Goal: Task Accomplishment & Management: Use online tool/utility

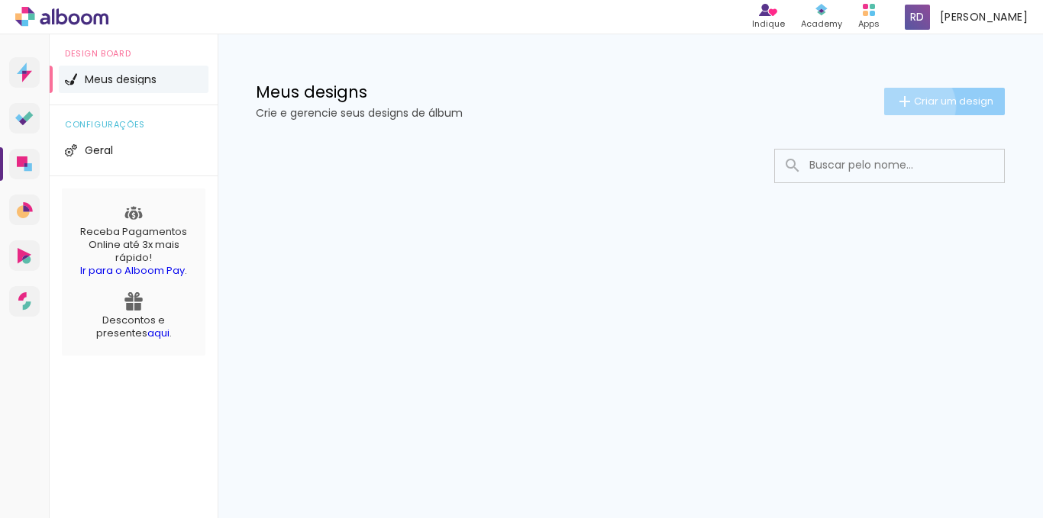
click at [914, 105] on span "Criar um design" at bounding box center [953, 101] width 79 height 10
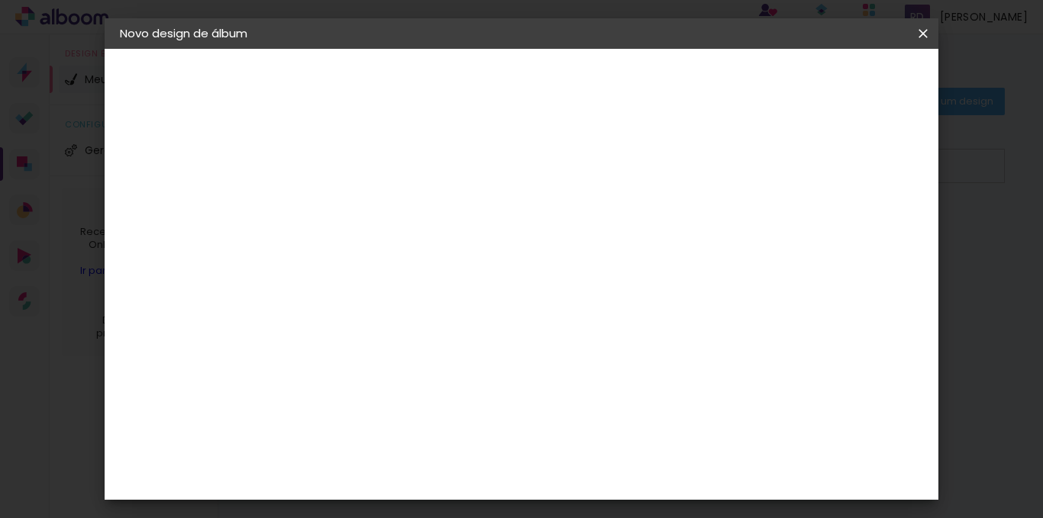
click at [370, 206] on input at bounding box center [370, 205] width 0 height 24
type input "Gravatas"
type paper-input "Gravatas"
click at [526, 92] on paper-button "Avançar" at bounding box center [488, 81] width 75 height 26
click at [0, 0] on slot "Tamanho Livre" at bounding box center [0, 0] width 0 height 0
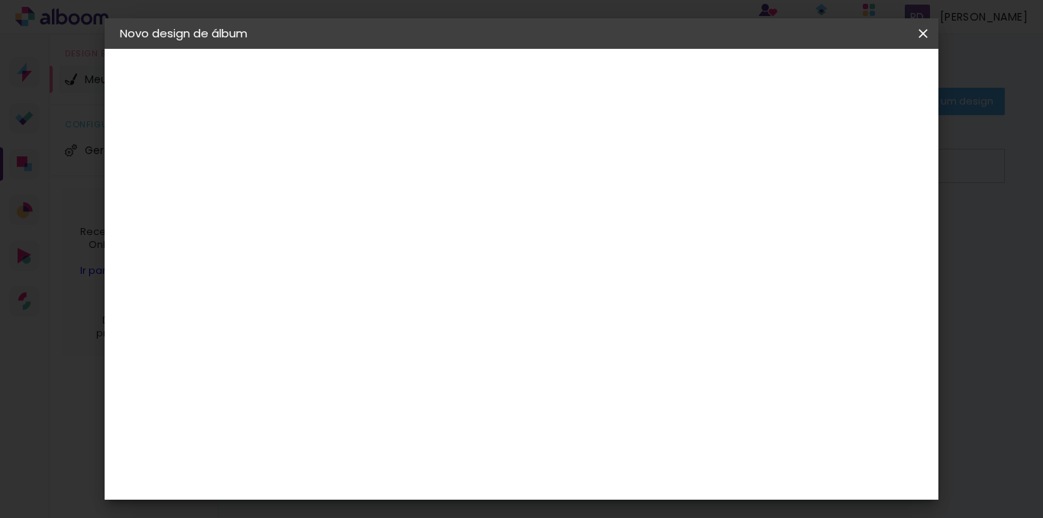
click at [0, 0] on slot "Avançar" at bounding box center [0, 0] width 0 height 0
click at [750, 296] on div at bounding box center [693, 250] width 128 height 192
click at [525, 268] on div at bounding box center [476, 297] width 144 height 95
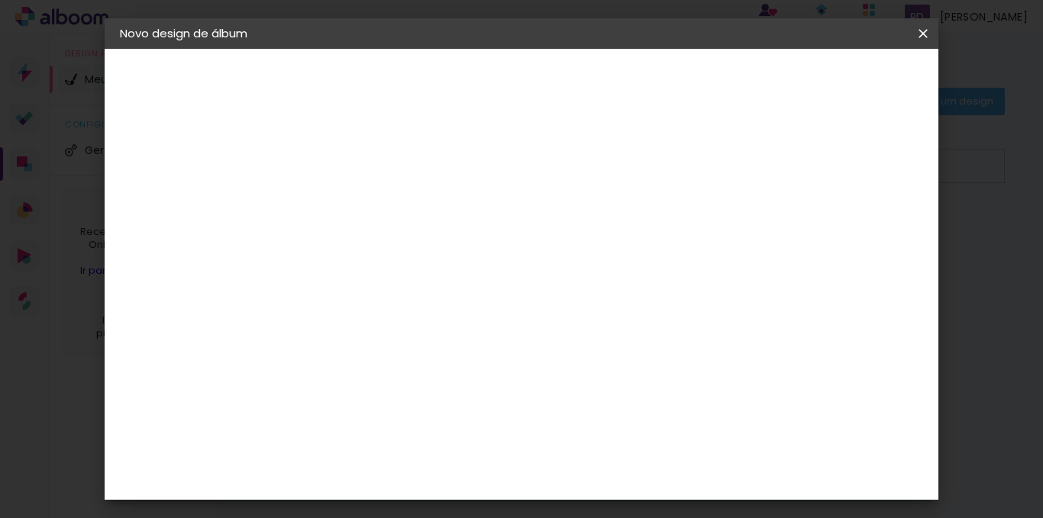
click at [828, 76] on span "Iniciar design" at bounding box center [792, 81] width 69 height 11
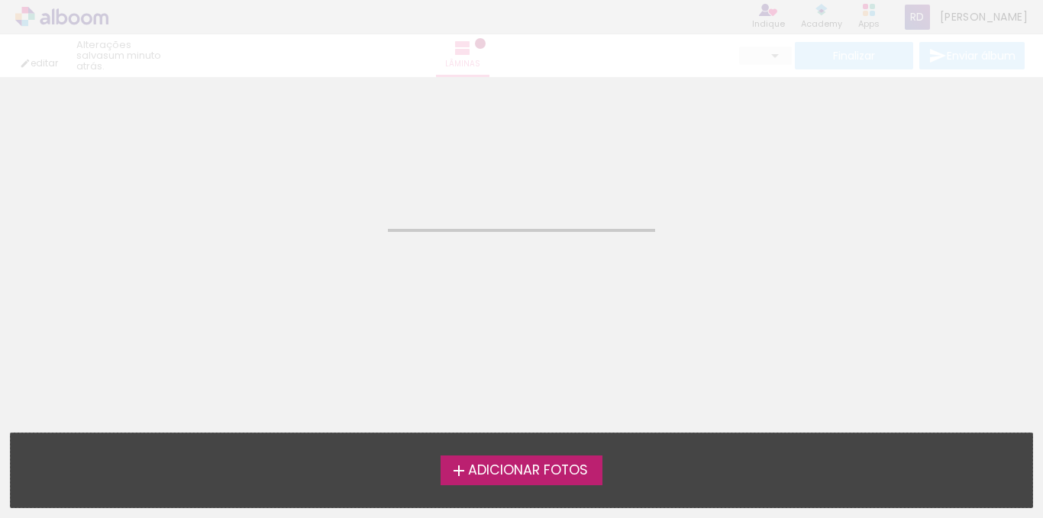
click at [526, 473] on span "Adicionar Fotos" at bounding box center [528, 471] width 120 height 14
click at [0, 0] on input "file" at bounding box center [0, 0] width 0 height 0
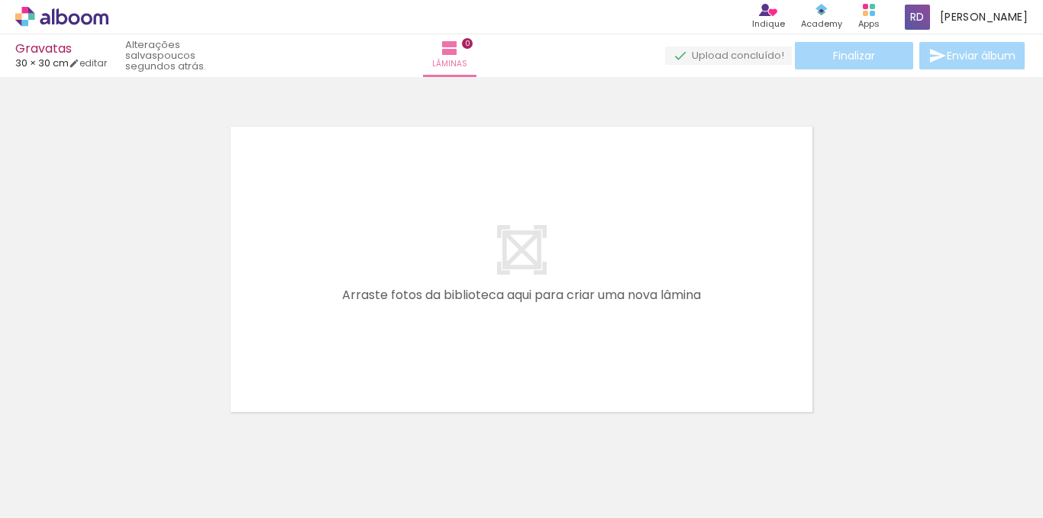
scroll to position [20, 0]
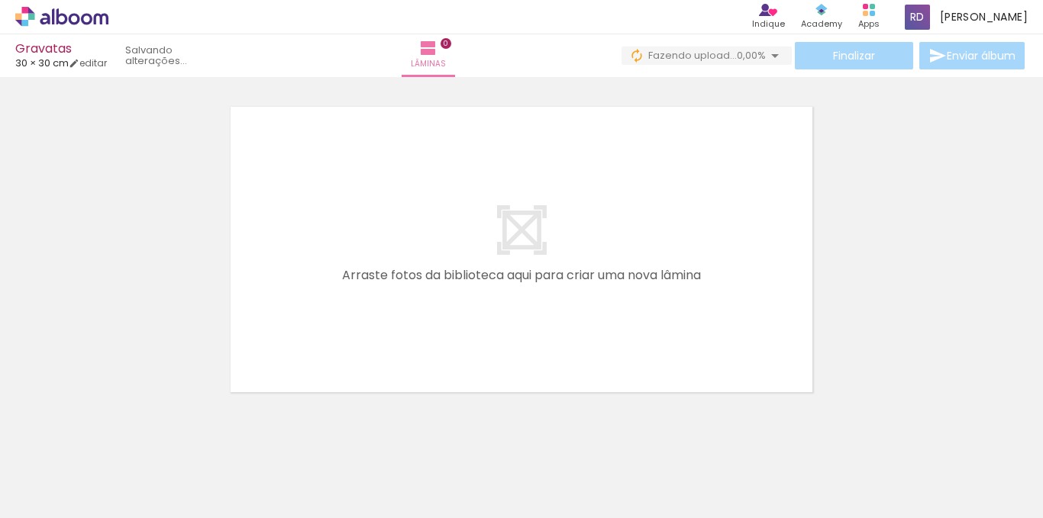
click at [637, 250] on quentale-layouter at bounding box center [521, 250] width 593 height 296
click at [54, 501] on span "Adicionar Fotos" at bounding box center [54, 497] width 46 height 17
click at [0, 0] on input "file" at bounding box center [0, 0] width 0 height 0
click at [828, 15] on icon at bounding box center [822, 10] width 12 height 12
click at [728, 58] on quentale-upload-monitor at bounding box center [728, 56] width 127 height 19
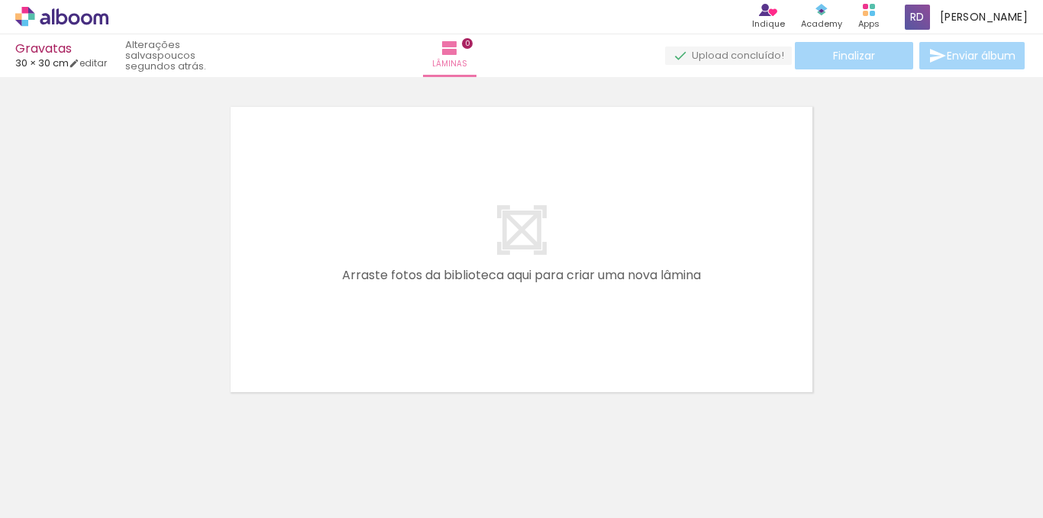
click at [874, 56] on div "Finalizar Enviar álbum" at bounding box center [846, 55] width 363 height 27
click at [965, 53] on div "Finalizar Enviar álbum" at bounding box center [846, 55] width 363 height 27
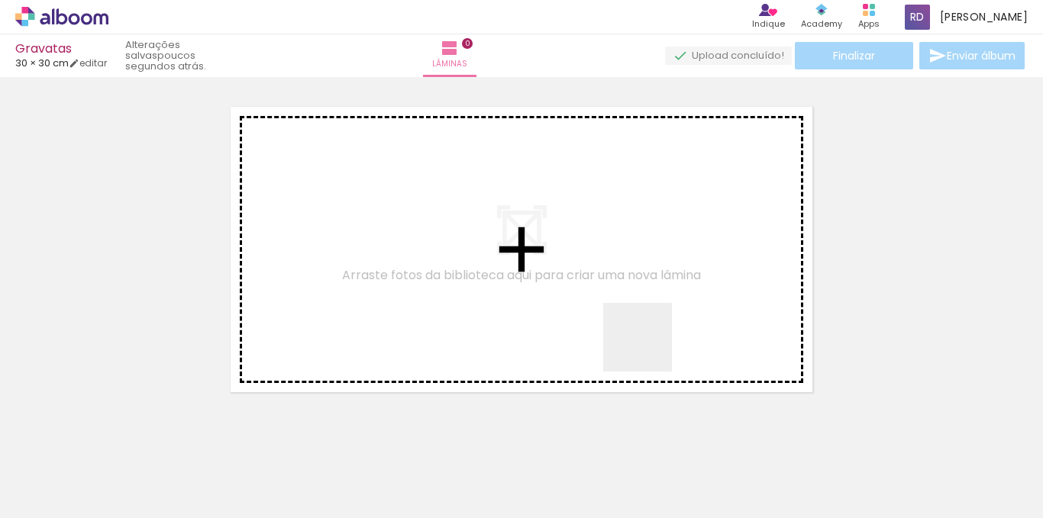
drag, startPoint x: 826, startPoint y: 472, endPoint x: 623, endPoint y: 310, distance: 259.7
click at [623, 310] on quentale-workspace at bounding box center [521, 259] width 1043 height 518
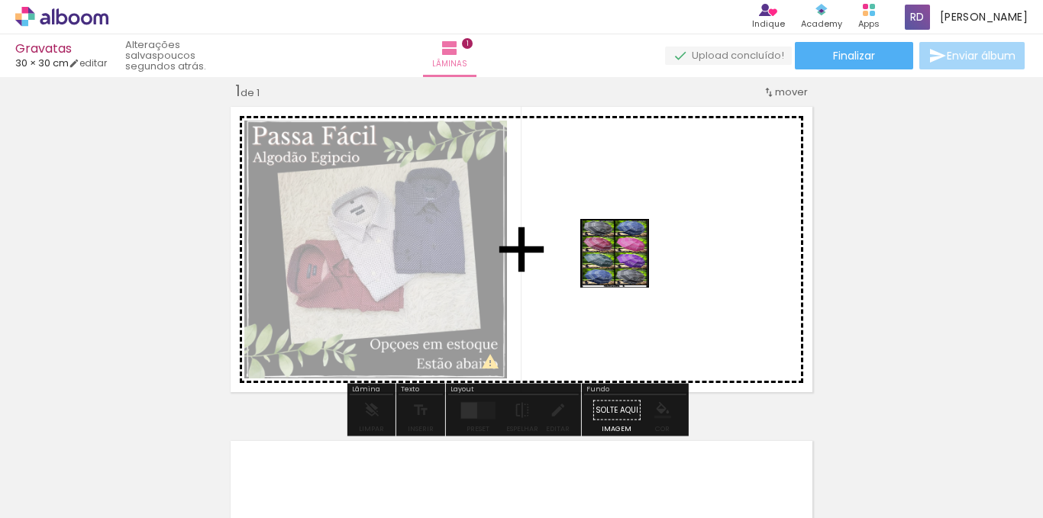
drag, startPoint x: 507, startPoint y: 464, endPoint x: 626, endPoint y: 265, distance: 232.2
click at [626, 265] on quentale-workspace at bounding box center [521, 259] width 1043 height 518
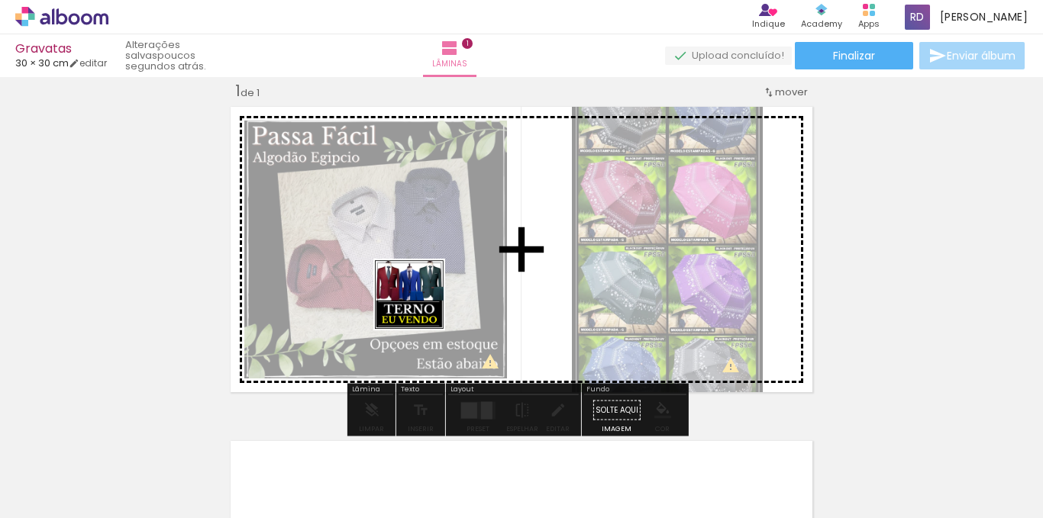
drag, startPoint x: 256, startPoint y: 473, endPoint x: 421, endPoint y: 307, distance: 234.3
click at [421, 307] on quentale-workspace at bounding box center [521, 259] width 1043 height 518
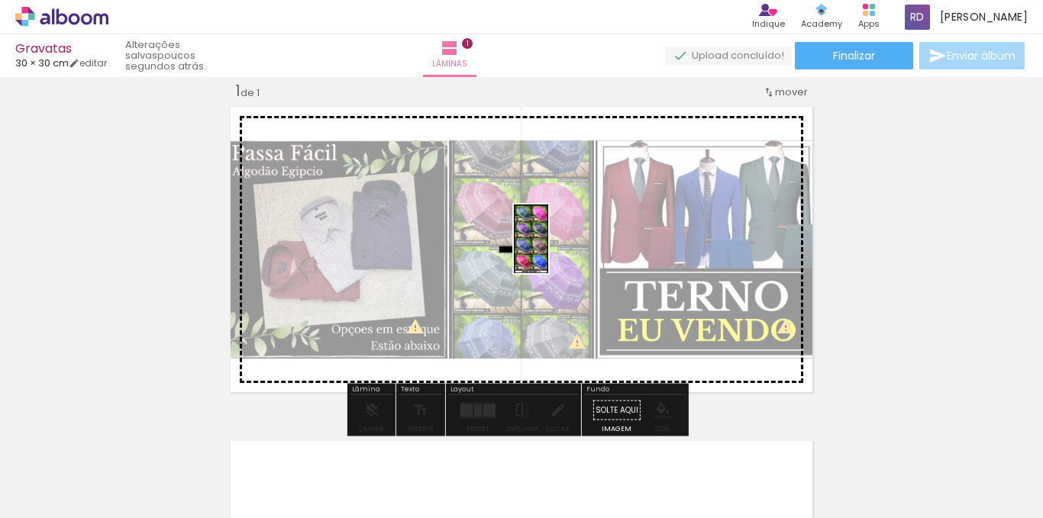
drag, startPoint x: 428, startPoint y: 477, endPoint x: 560, endPoint y: 250, distance: 262.1
click at [560, 250] on quentale-workspace at bounding box center [521, 259] width 1043 height 518
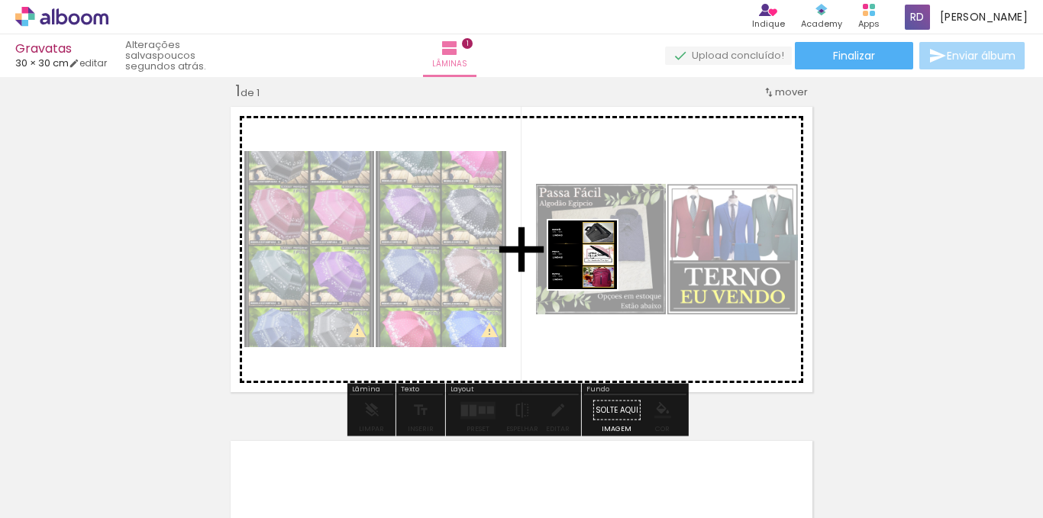
drag, startPoint x: 674, startPoint y: 476, endPoint x: 594, endPoint y: 264, distance: 226.7
click at [594, 264] on quentale-workspace at bounding box center [521, 259] width 1043 height 518
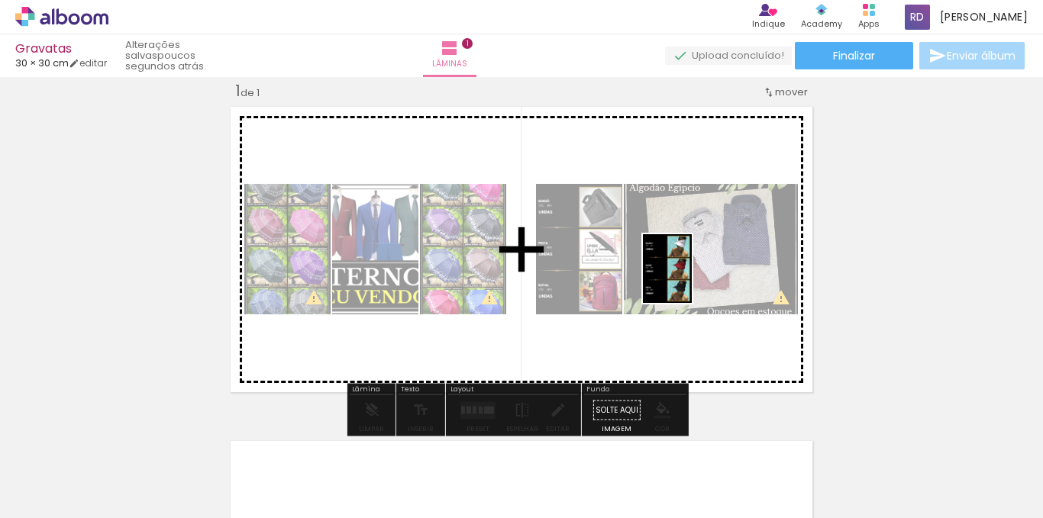
drag, startPoint x: 775, startPoint y: 476, endPoint x: 689, endPoint y: 280, distance: 214.4
click at [689, 280] on quentale-workspace at bounding box center [521, 259] width 1043 height 518
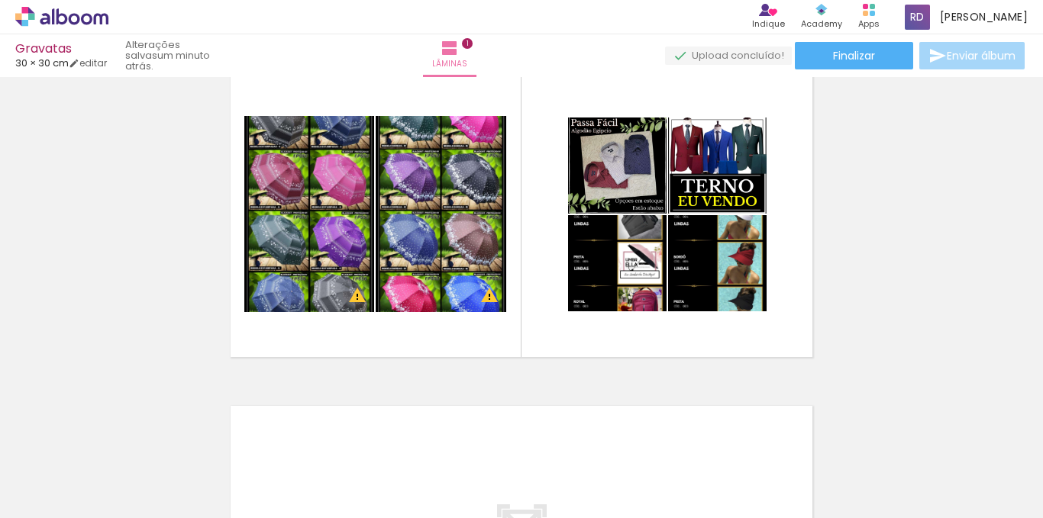
scroll to position [0, 0]
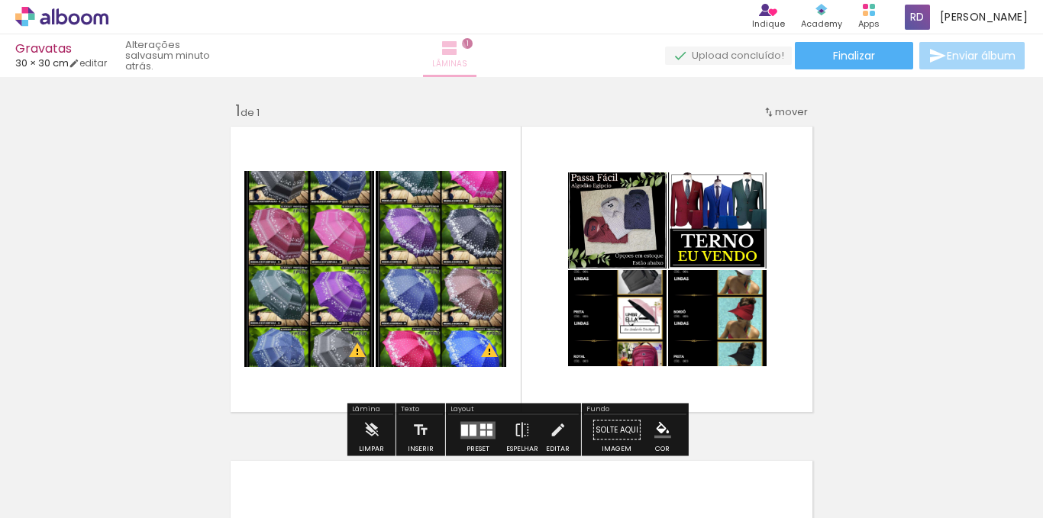
click at [459, 53] on iron-icon at bounding box center [450, 48] width 18 height 18
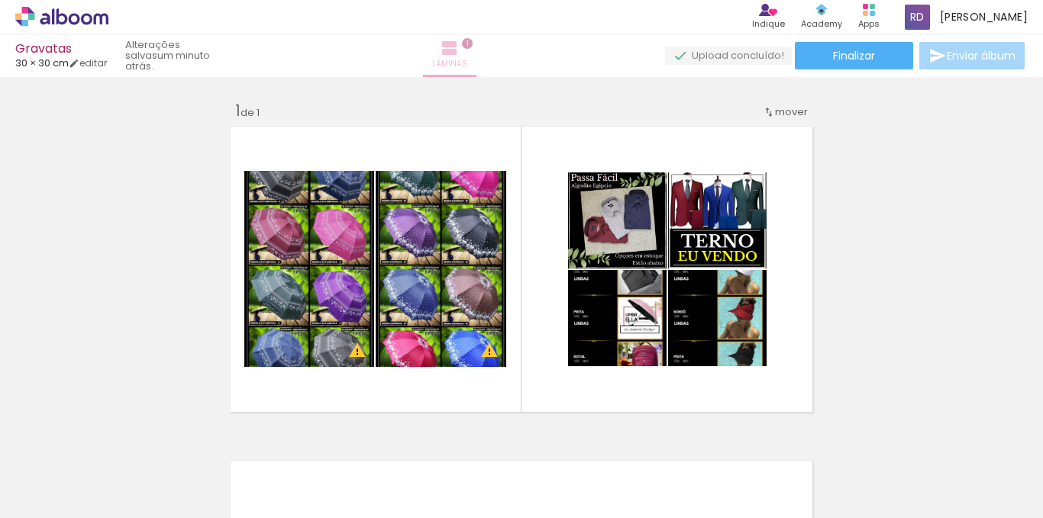
click at [459, 53] on iron-icon at bounding box center [450, 48] width 18 height 18
click at [50, 19] on icon at bounding box center [61, 17] width 93 height 20
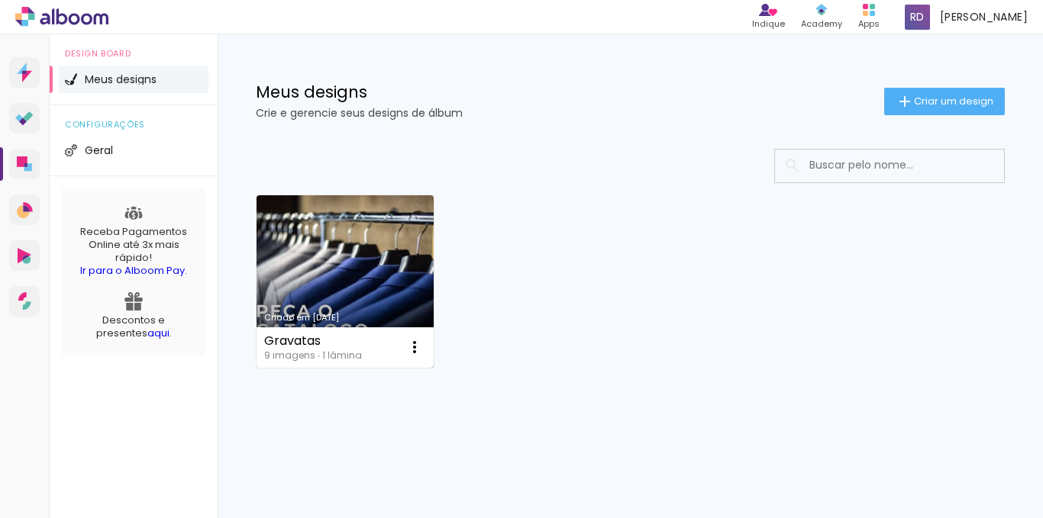
click at [321, 231] on link "Criado em 04/09/25" at bounding box center [345, 281] width 177 height 173
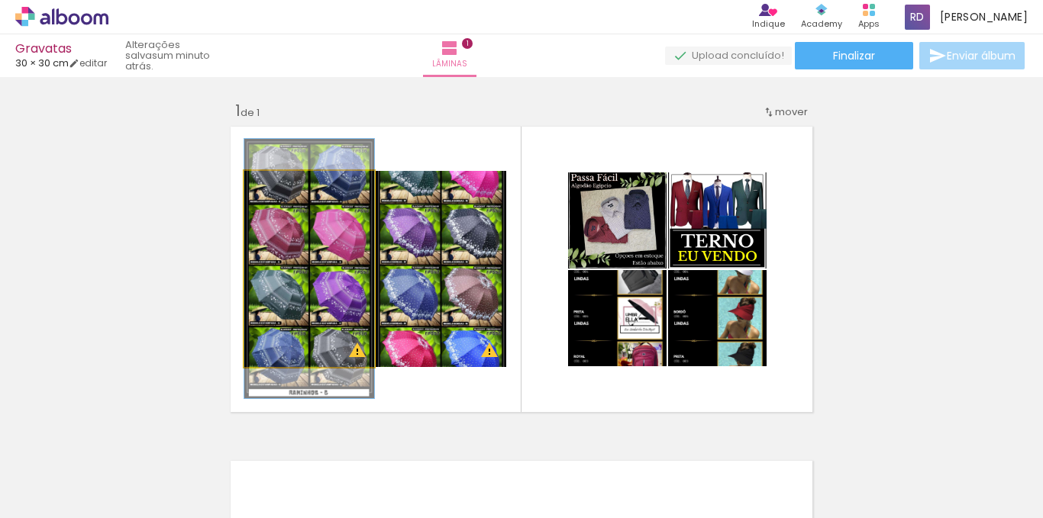
click at [306, 290] on quentale-photo at bounding box center [309, 269] width 130 height 196
click at [342, 269] on quentale-photo at bounding box center [309, 269] width 130 height 196
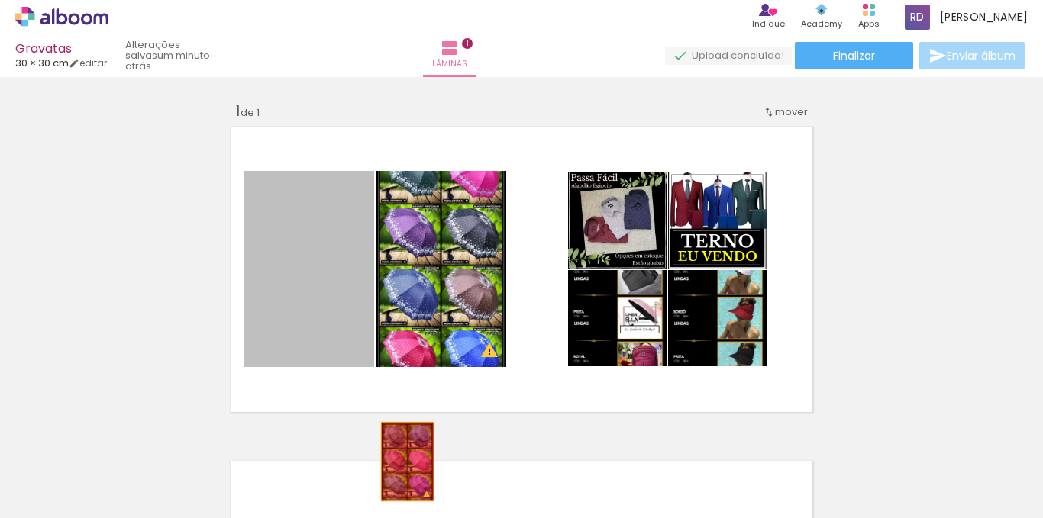
drag, startPoint x: 342, startPoint y: 269, endPoint x: 402, endPoint y: 462, distance: 202.2
click at [402, 462] on quentale-workspace at bounding box center [521, 259] width 1043 height 518
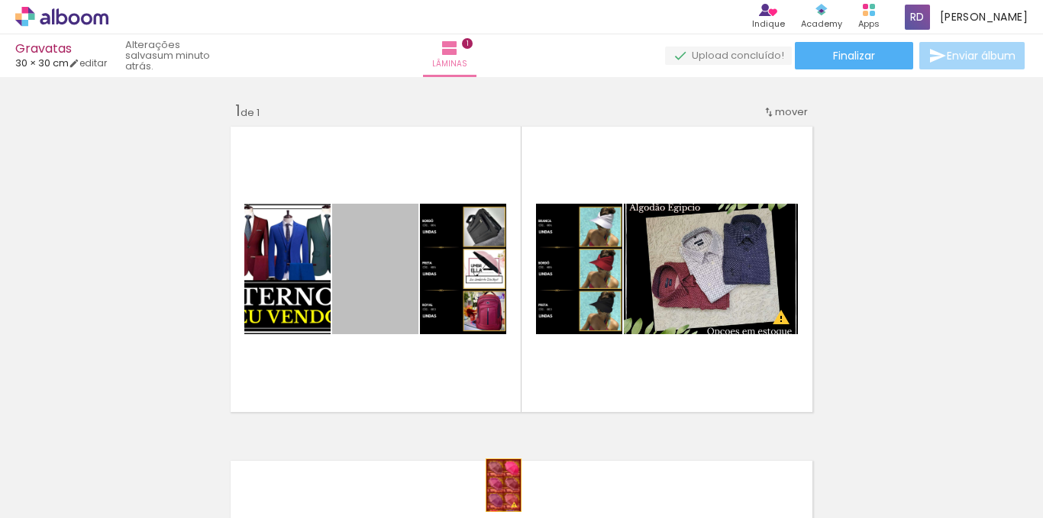
drag, startPoint x: 367, startPoint y: 273, endPoint x: 498, endPoint y: 486, distance: 250.9
click at [498, 486] on quentale-workspace at bounding box center [521, 259] width 1043 height 518
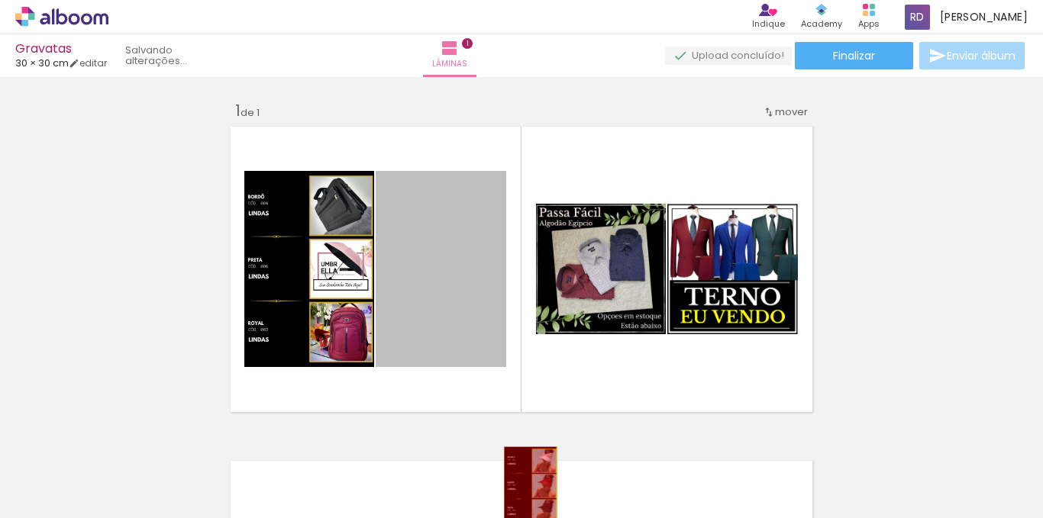
drag, startPoint x: 462, startPoint y: 295, endPoint x: 525, endPoint y: 486, distance: 201.6
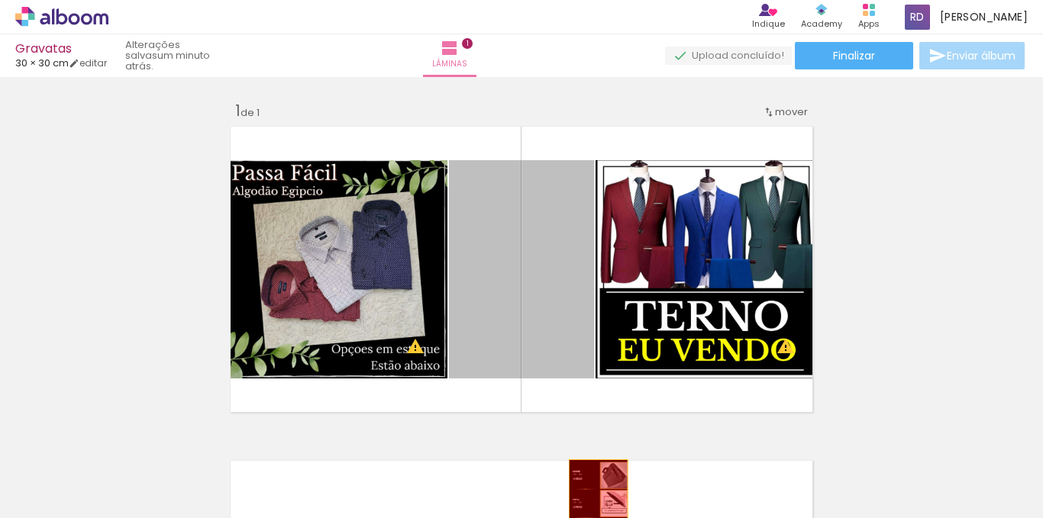
drag, startPoint x: 509, startPoint y: 318, endPoint x: 593, endPoint y: 504, distance: 204.4
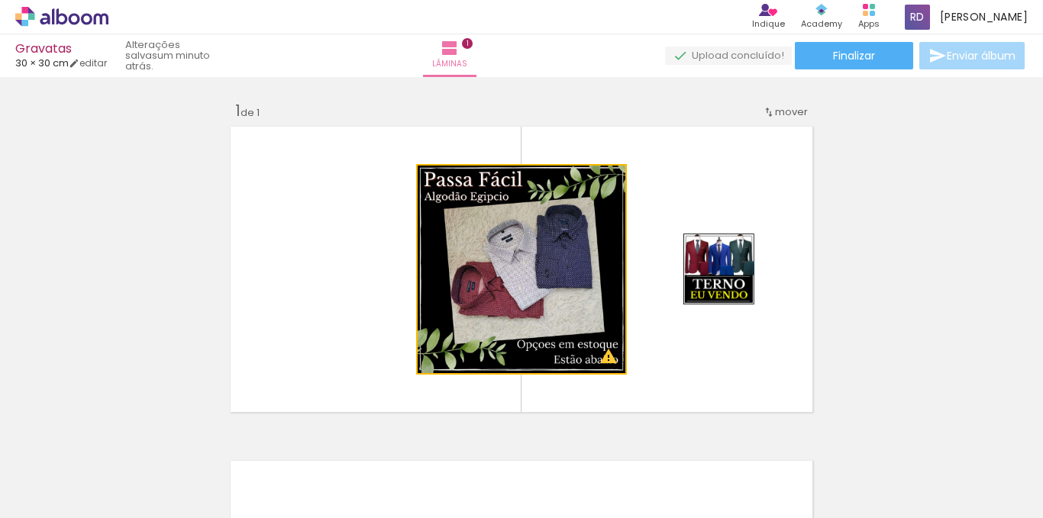
drag, startPoint x: 590, startPoint y: 328, endPoint x: 383, endPoint y: 302, distance: 207.9
click at [383, 302] on quentale-layouter at bounding box center [521, 269] width 593 height 296
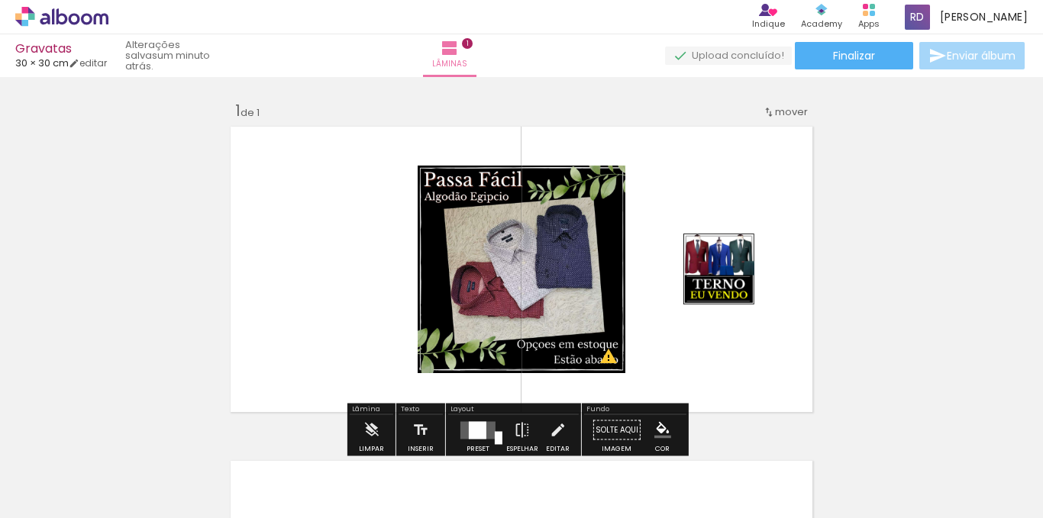
click at [727, 273] on div at bounding box center [732, 273] width 18 height 15
click at [0, 0] on slot "P&B" at bounding box center [0, 0] width 0 height 0
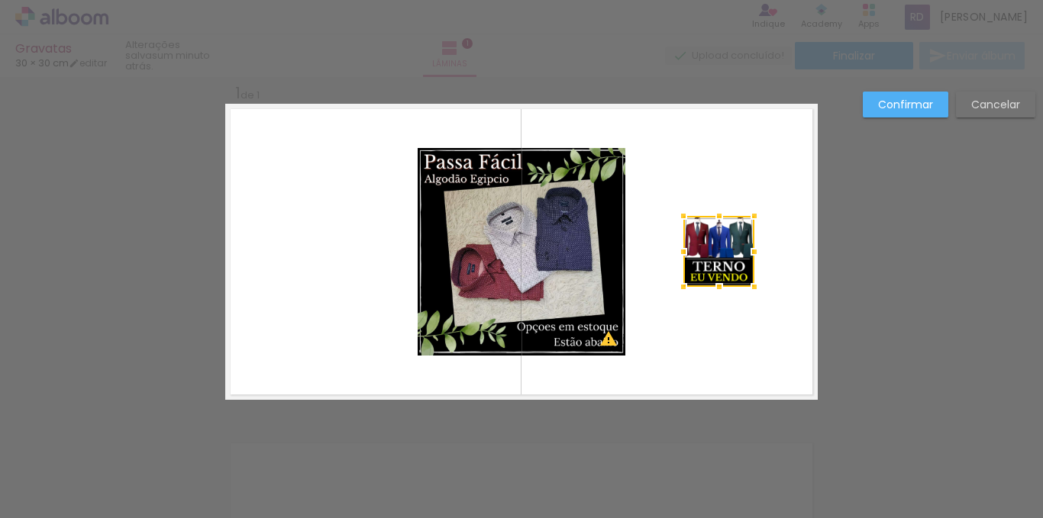
scroll to position [20, 0]
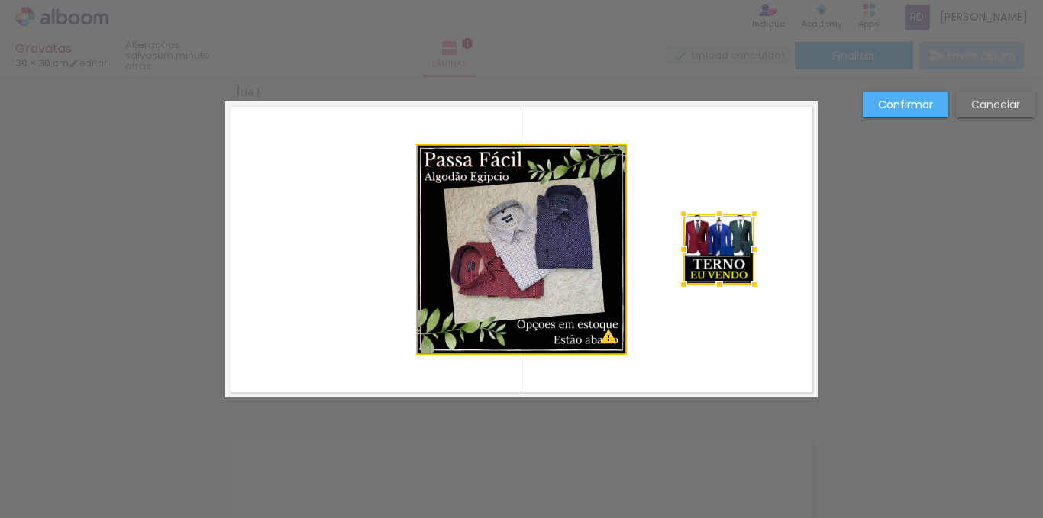
drag, startPoint x: 554, startPoint y: 273, endPoint x: 396, endPoint y: 281, distance: 158.3
click at [396, 281] on quentale-layouter at bounding box center [521, 250] width 593 height 296
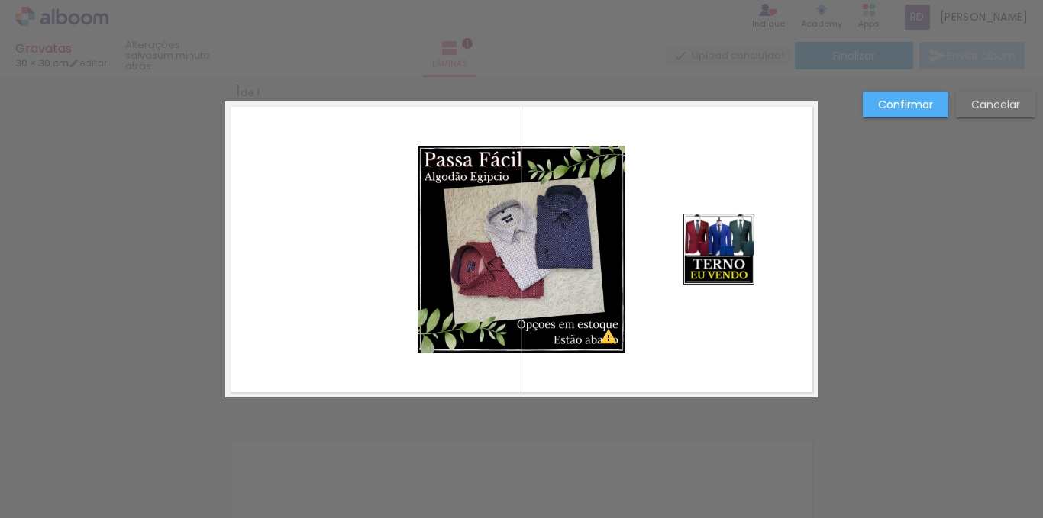
click at [272, 283] on quentale-layouter at bounding box center [521, 250] width 593 height 296
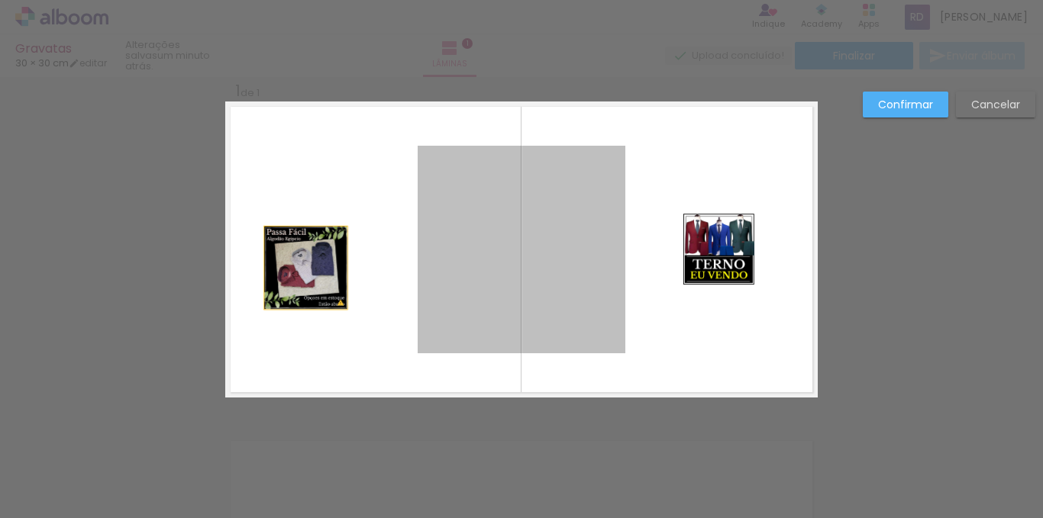
drag, startPoint x: 512, startPoint y: 257, endPoint x: 256, endPoint y: 277, distance: 257.3
click at [256, 277] on quentale-layouter at bounding box center [521, 250] width 593 height 296
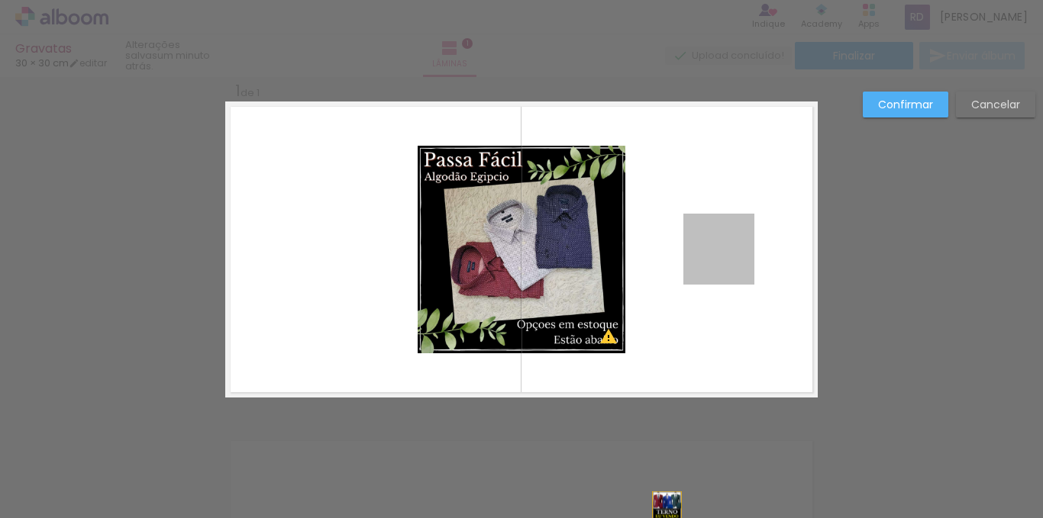
drag, startPoint x: 701, startPoint y: 241, endPoint x: 660, endPoint y: 503, distance: 265.9
click at [660, 503] on div "Inserir lâmina 1 de 1 O Designbox precisará aumentar a sua imagem em 163% para …" at bounding box center [521, 410] width 1043 height 706
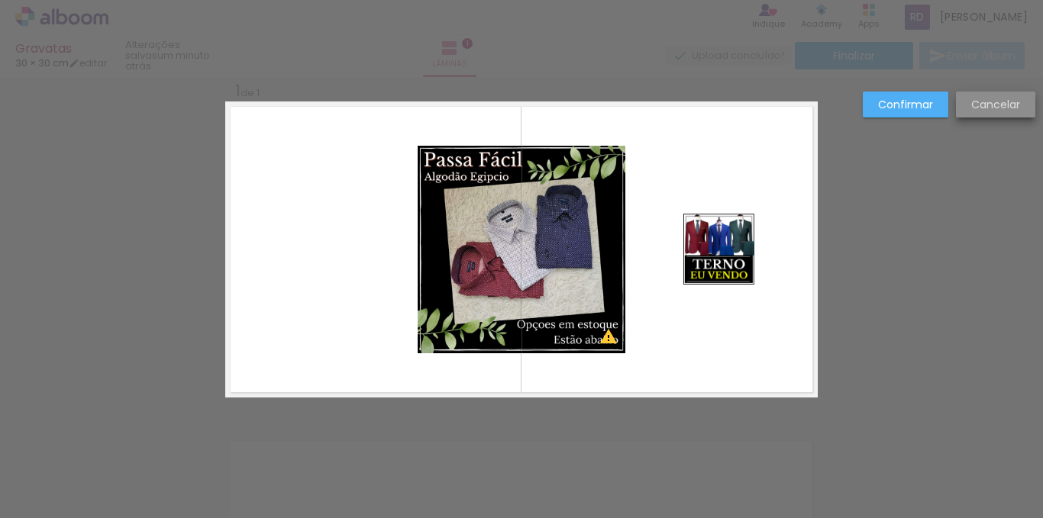
click at [0, 0] on slot "Cancelar" at bounding box center [0, 0] width 0 height 0
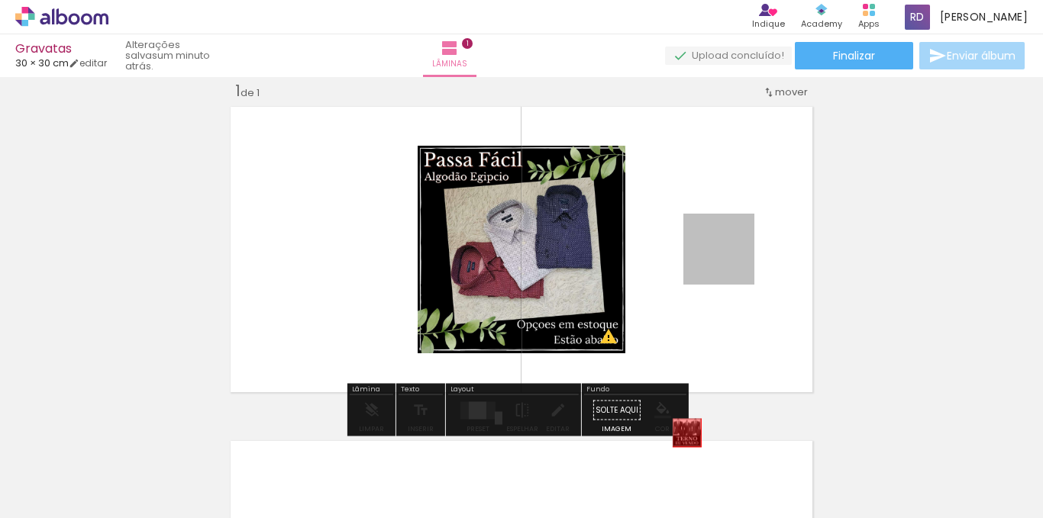
drag, startPoint x: 703, startPoint y: 244, endPoint x: 681, endPoint y: 433, distance: 190.7
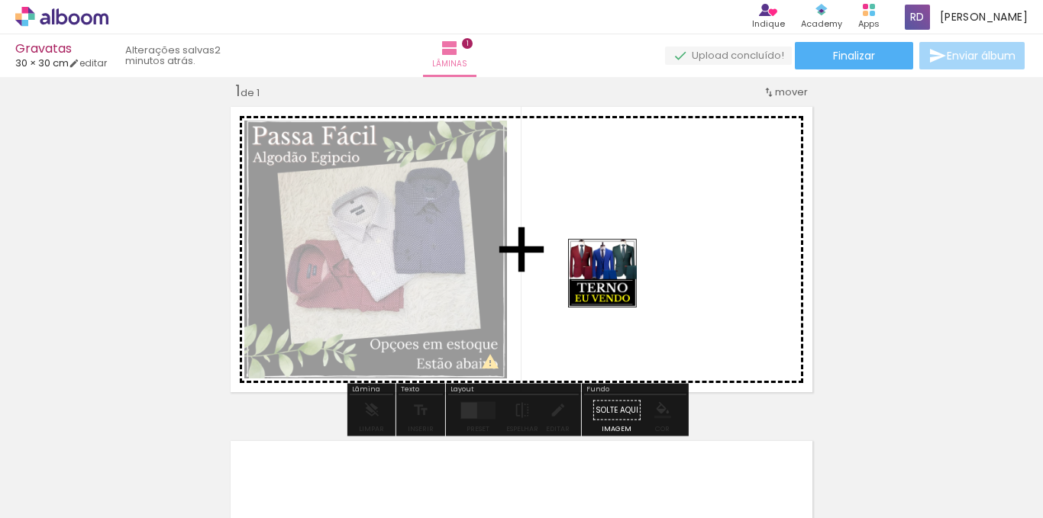
drag, startPoint x: 240, startPoint y: 478, endPoint x: 628, endPoint y: 285, distance: 434.0
click at [628, 285] on quentale-workspace at bounding box center [521, 259] width 1043 height 518
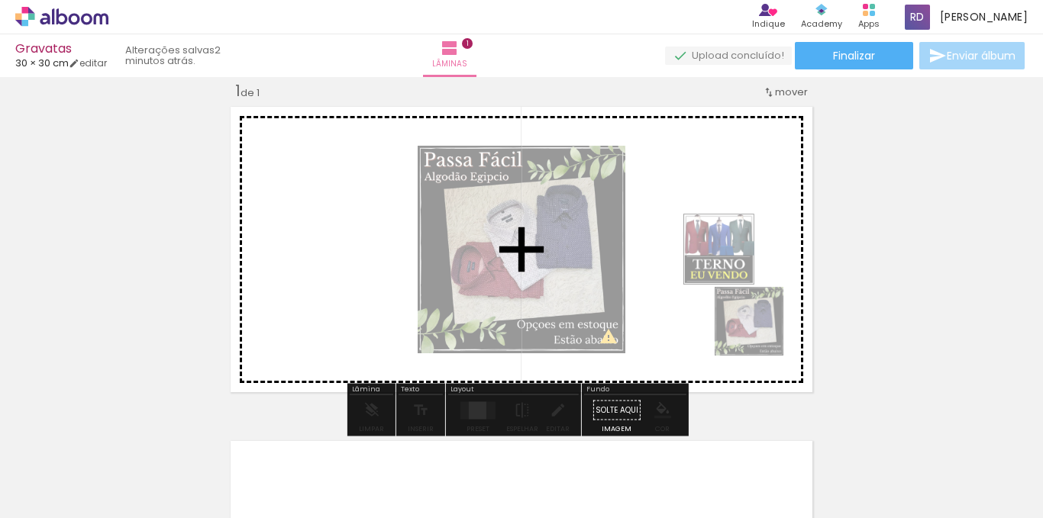
drag, startPoint x: 856, startPoint y: 462, endPoint x: 758, endPoint y: 327, distance: 167.2
click at [758, 327] on quentale-workspace at bounding box center [521, 259] width 1043 height 518
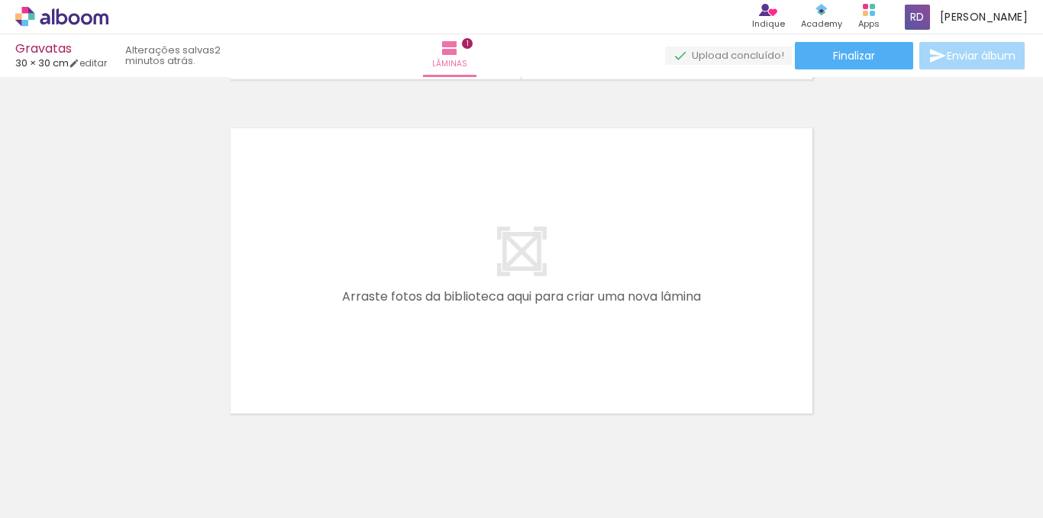
scroll to position [355, 0]
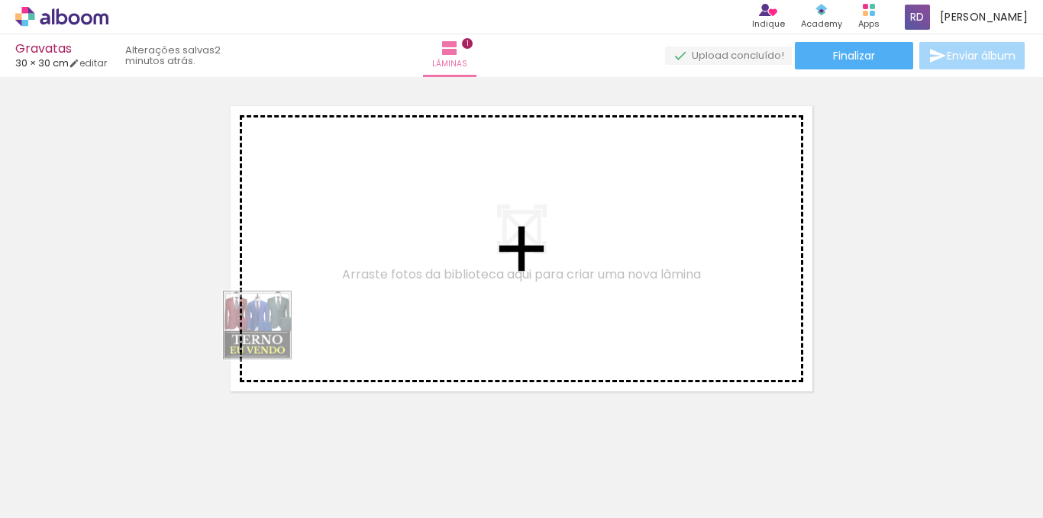
drag, startPoint x: 241, startPoint y: 480, endPoint x: 273, endPoint y: 314, distance: 168.6
click at [273, 314] on quentale-workspace at bounding box center [521, 259] width 1043 height 518
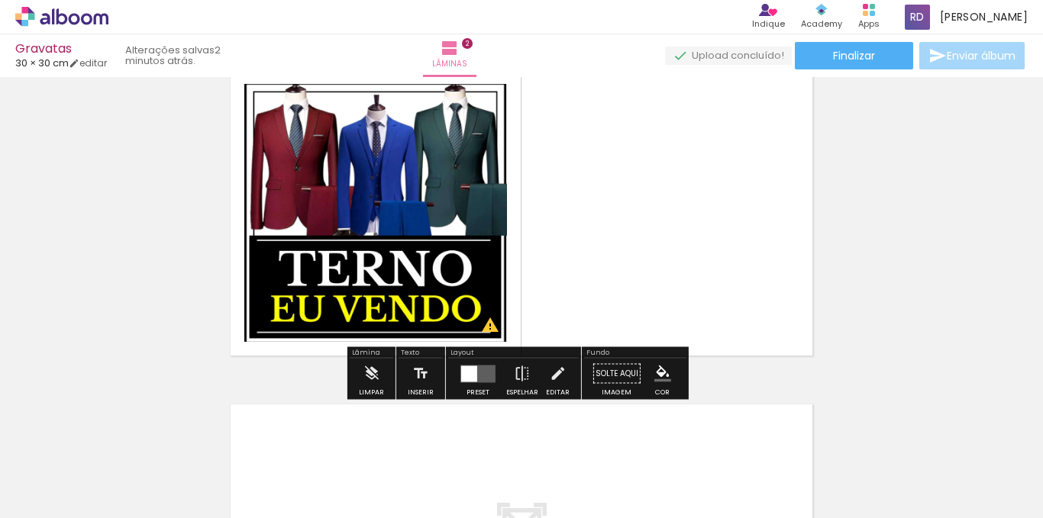
scroll to position [402, 0]
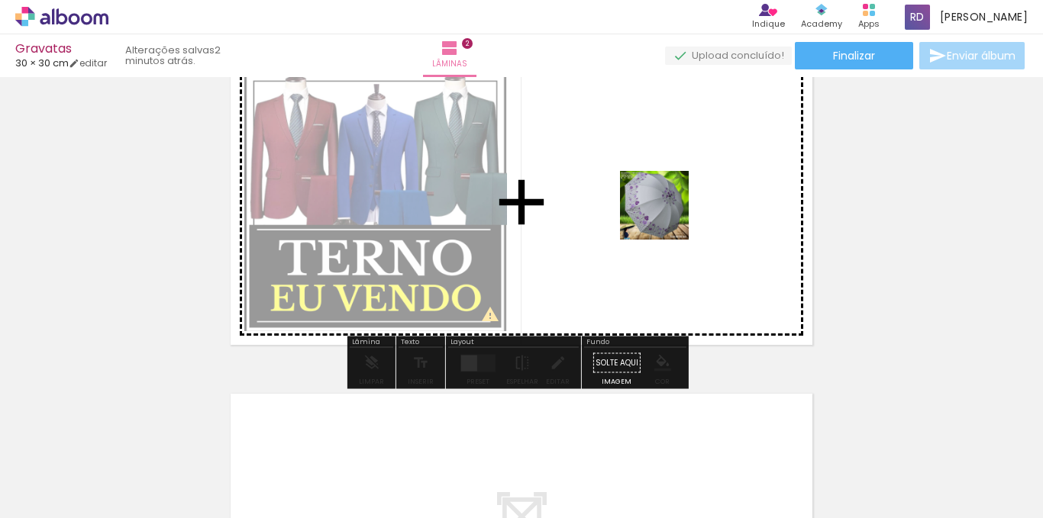
drag, startPoint x: 350, startPoint y: 461, endPoint x: 667, endPoint y: 217, distance: 399.6
click at [667, 217] on quentale-workspace at bounding box center [521, 259] width 1043 height 518
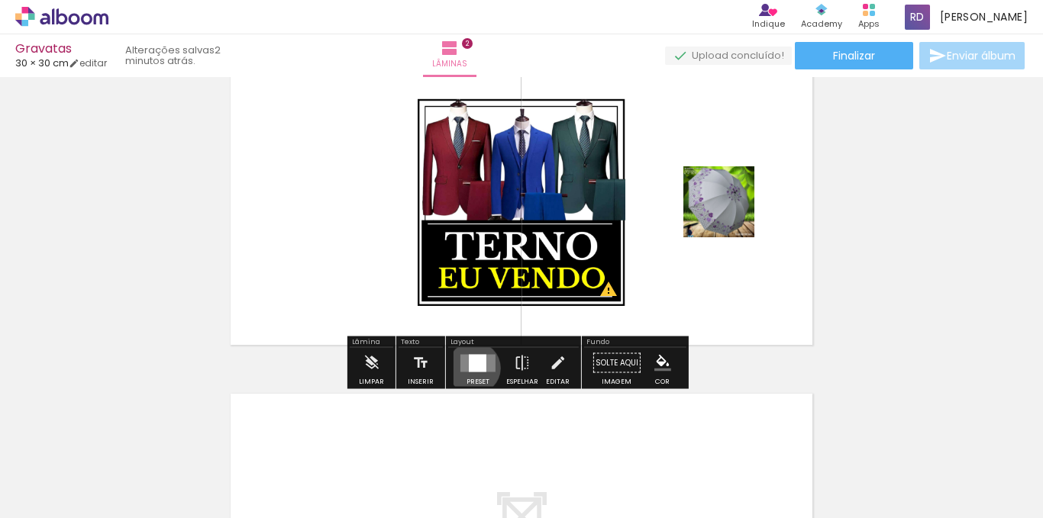
click at [470, 368] on div at bounding box center [478, 363] width 18 height 18
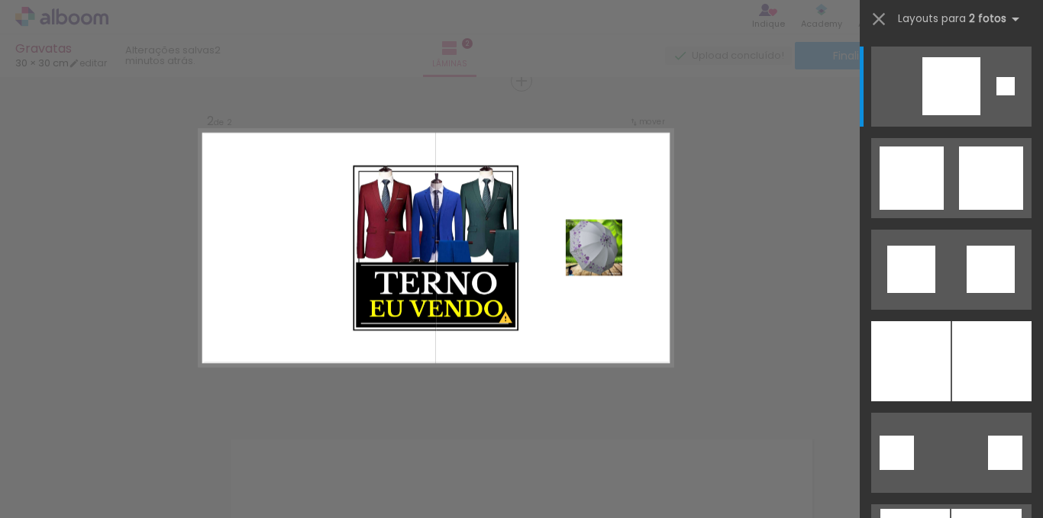
scroll to position [354, 0]
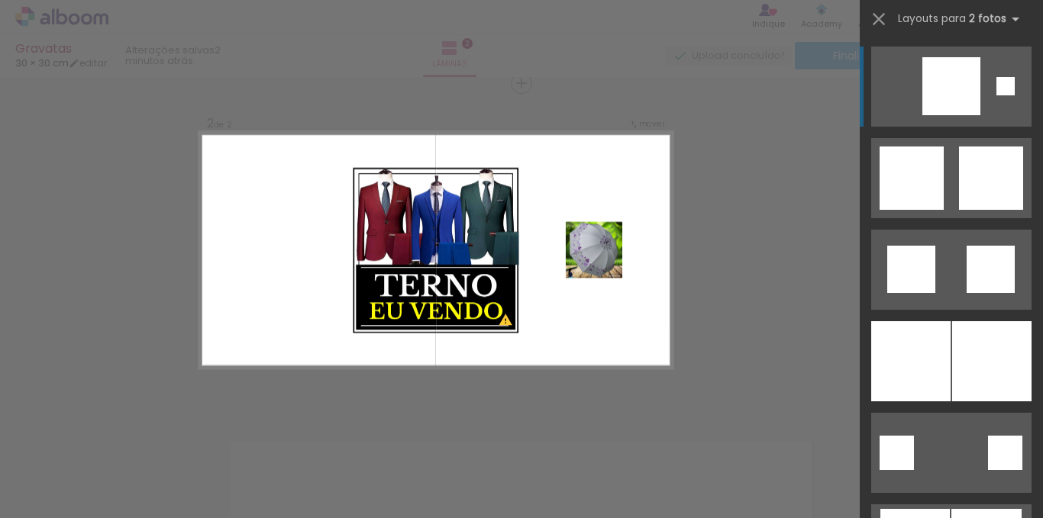
click at [938, 79] on div at bounding box center [951, 86] width 58 height 58
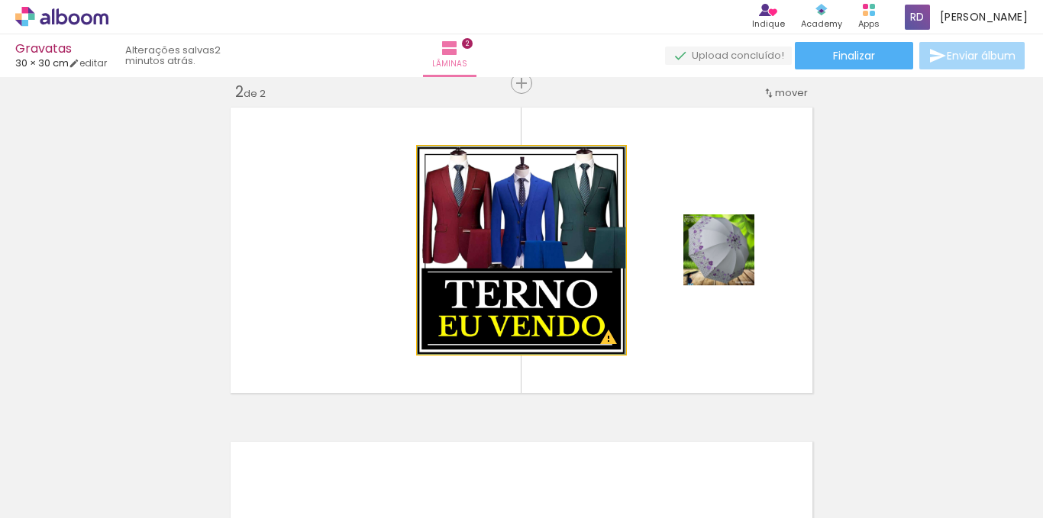
click at [524, 247] on quentale-photo at bounding box center [522, 251] width 208 height 208
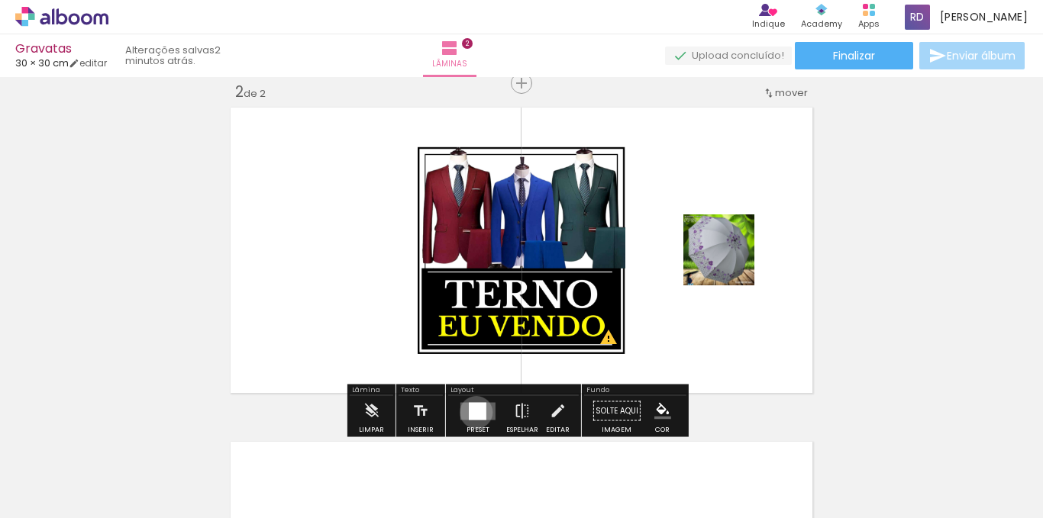
click at [473, 412] on div at bounding box center [478, 411] width 18 height 18
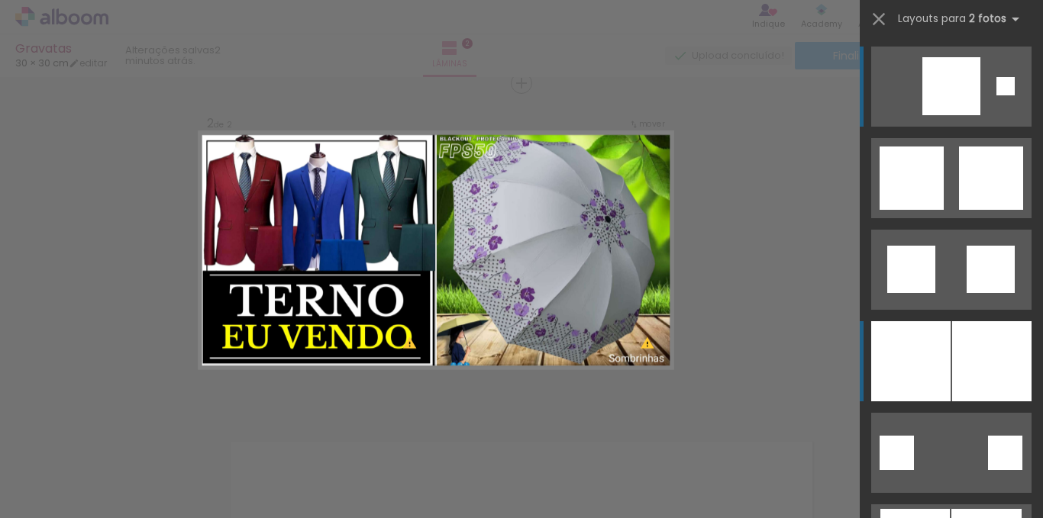
click at [952, 375] on div at bounding box center [991, 361] width 79 height 80
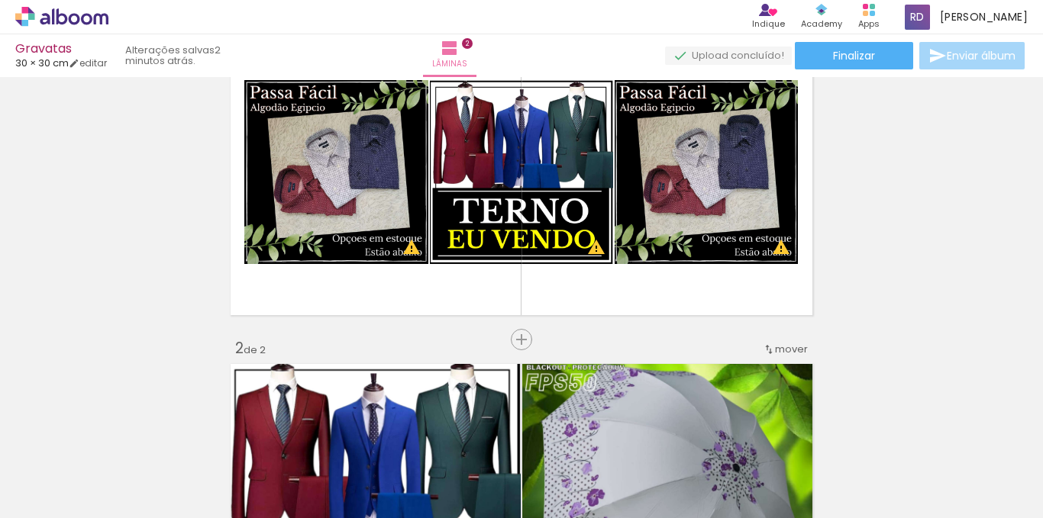
scroll to position [0, 0]
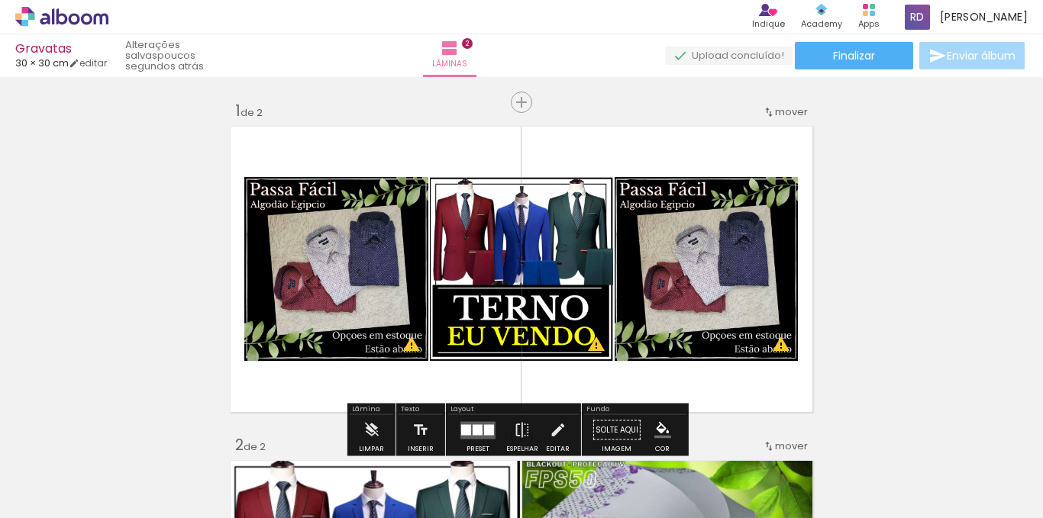
click at [516, 378] on quentale-layouter at bounding box center [521, 269] width 593 height 296
click at [517, 164] on quentale-layouter at bounding box center [521, 269] width 593 height 296
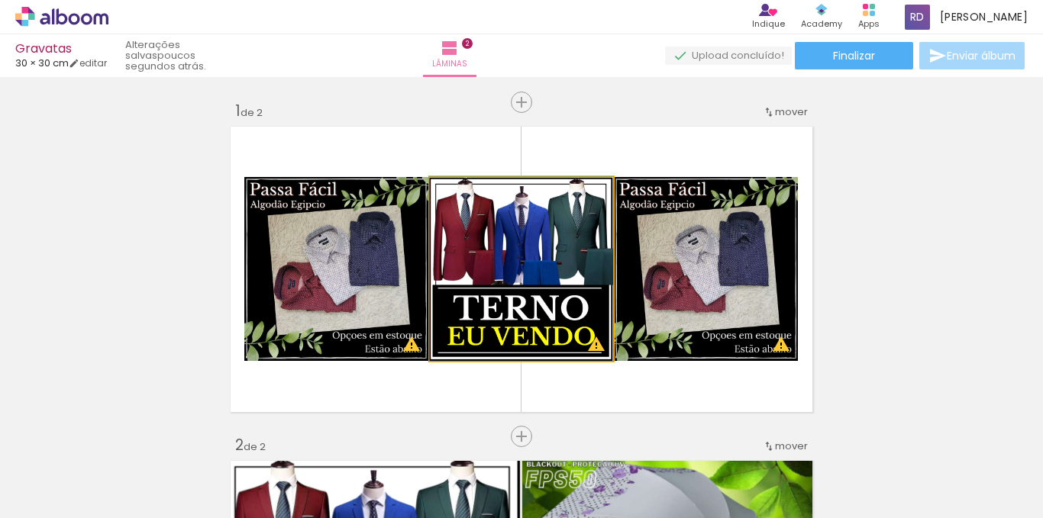
click at [514, 231] on quentale-photo at bounding box center [521, 269] width 183 height 184
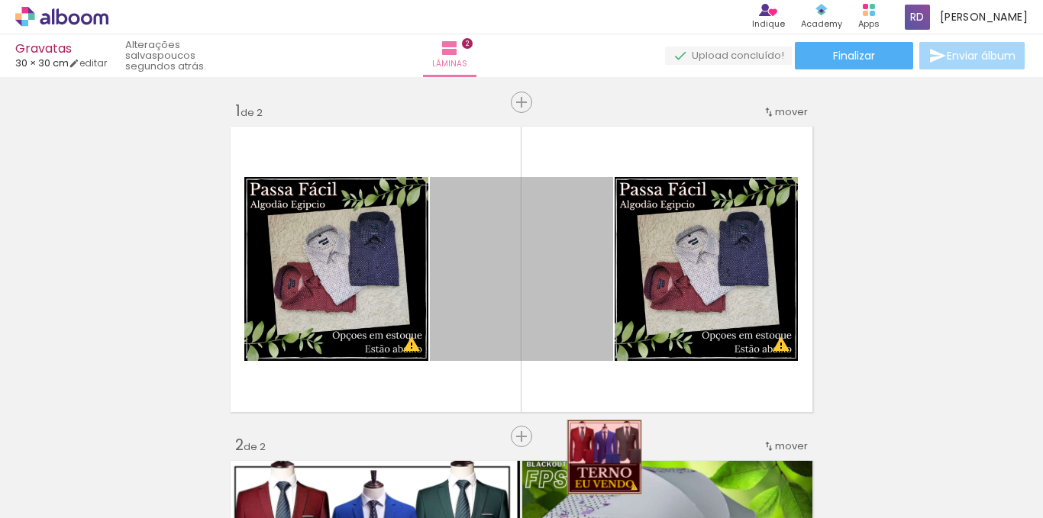
drag, startPoint x: 514, startPoint y: 231, endPoint x: 599, endPoint y: 457, distance: 242.1
click at [599, 457] on quentale-workspace at bounding box center [521, 259] width 1043 height 518
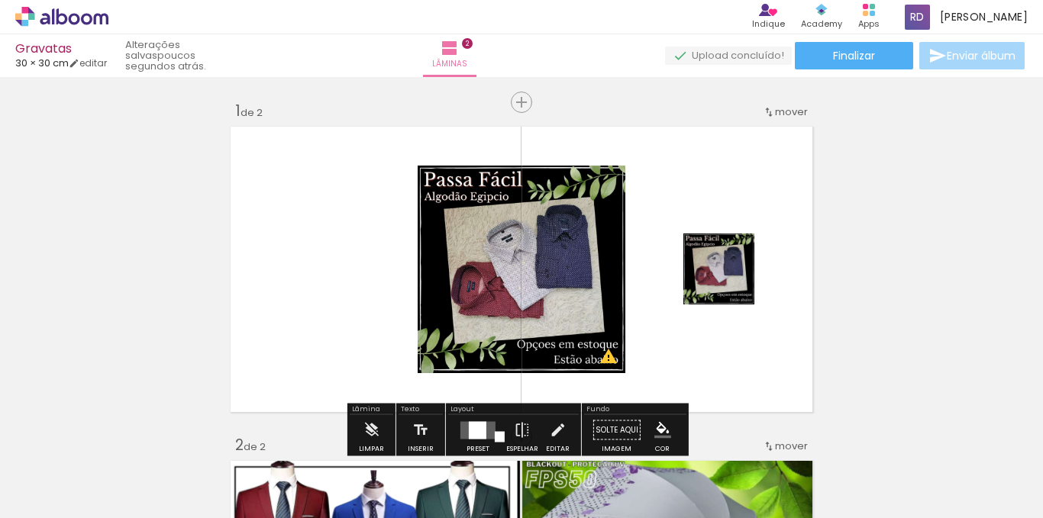
click at [641, 352] on quentale-layouter at bounding box center [521, 269] width 593 height 296
drag, startPoint x: 963, startPoint y: 328, endPoint x: 448, endPoint y: 256, distance: 519.8
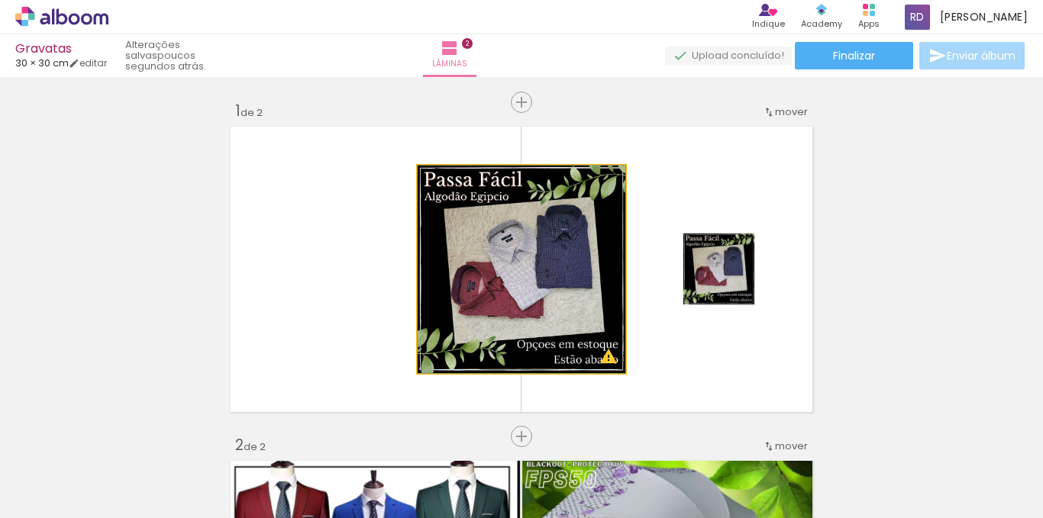
click at [448, 256] on quentale-photo at bounding box center [522, 270] width 208 height 208
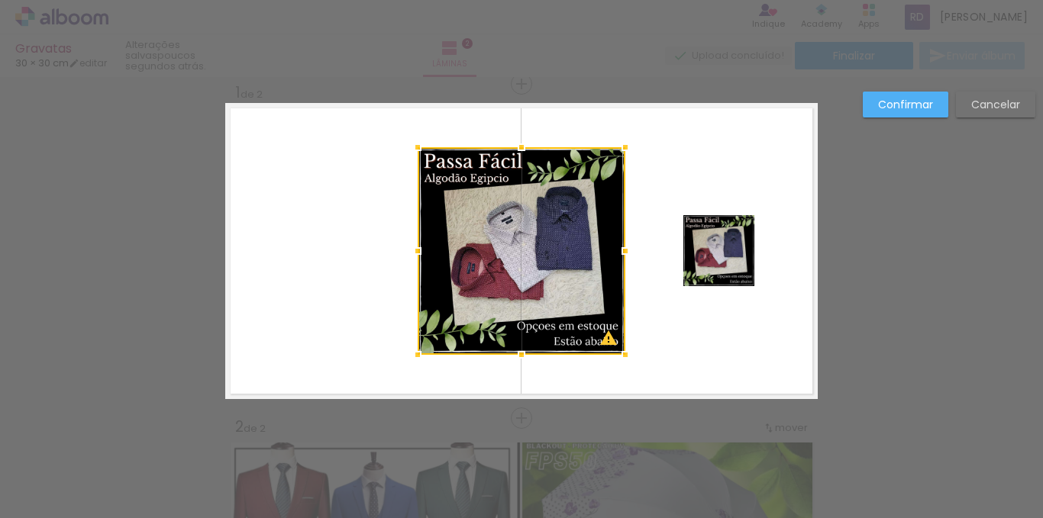
scroll to position [20, 0]
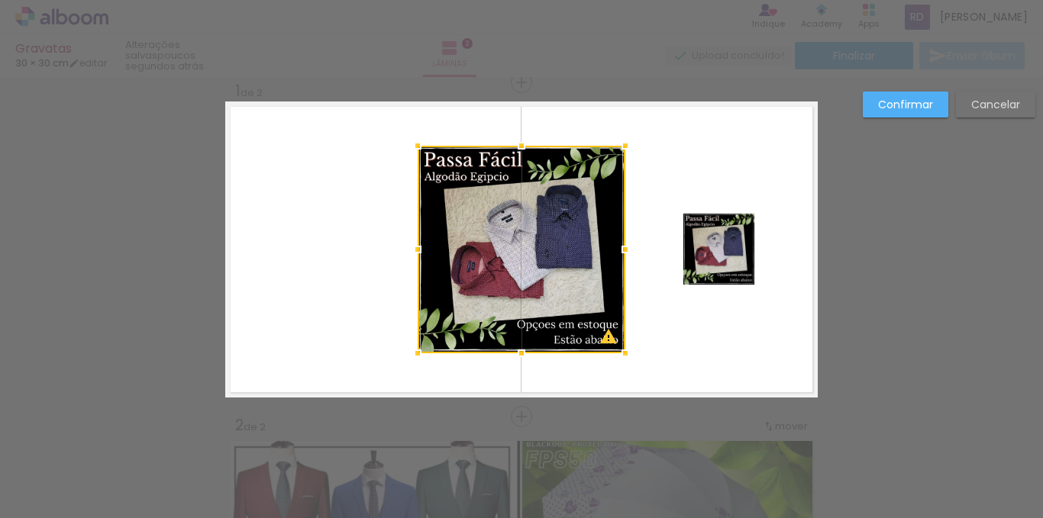
click at [335, 195] on quentale-layouter at bounding box center [521, 250] width 593 height 296
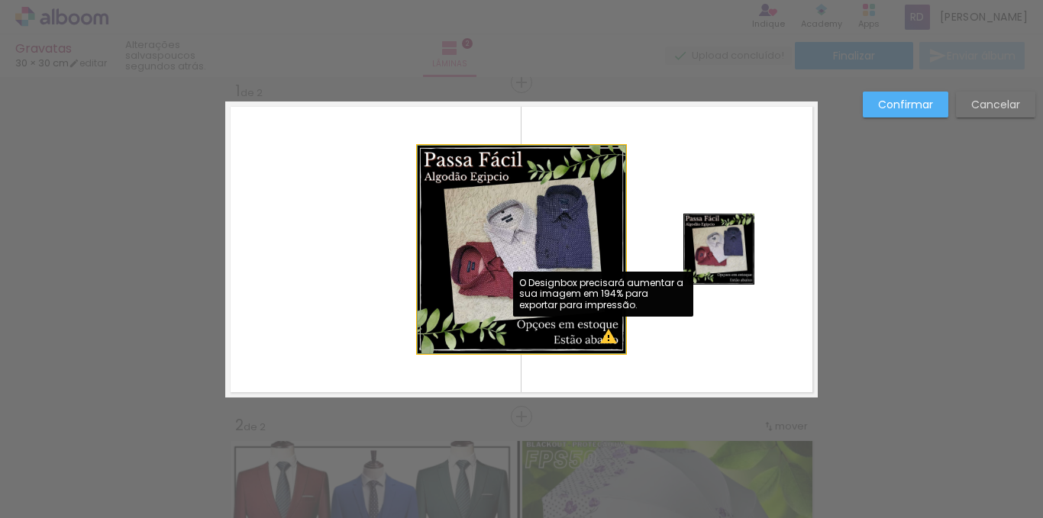
click at [607, 341] on quentale-photo at bounding box center [522, 250] width 208 height 208
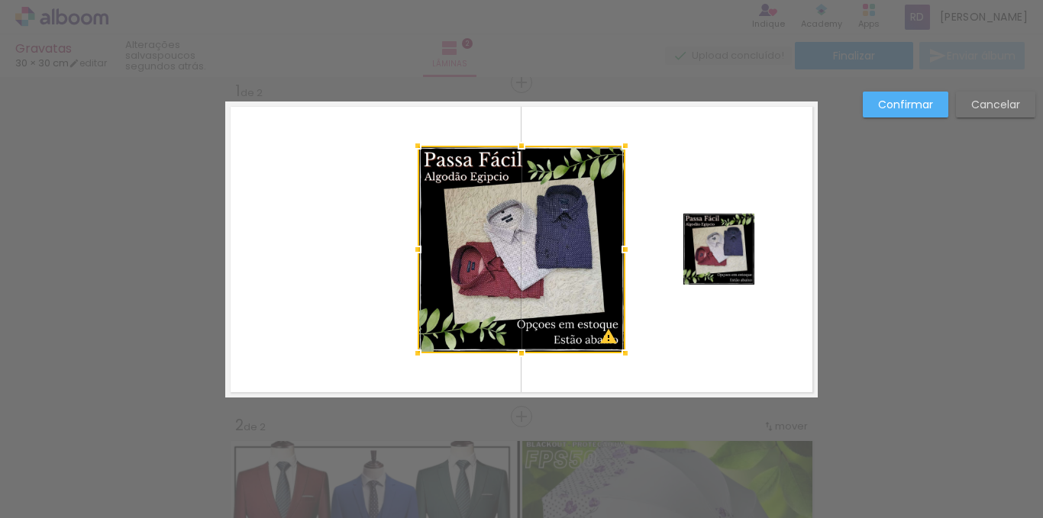
click at [667, 350] on quentale-layouter at bounding box center [521, 250] width 593 height 296
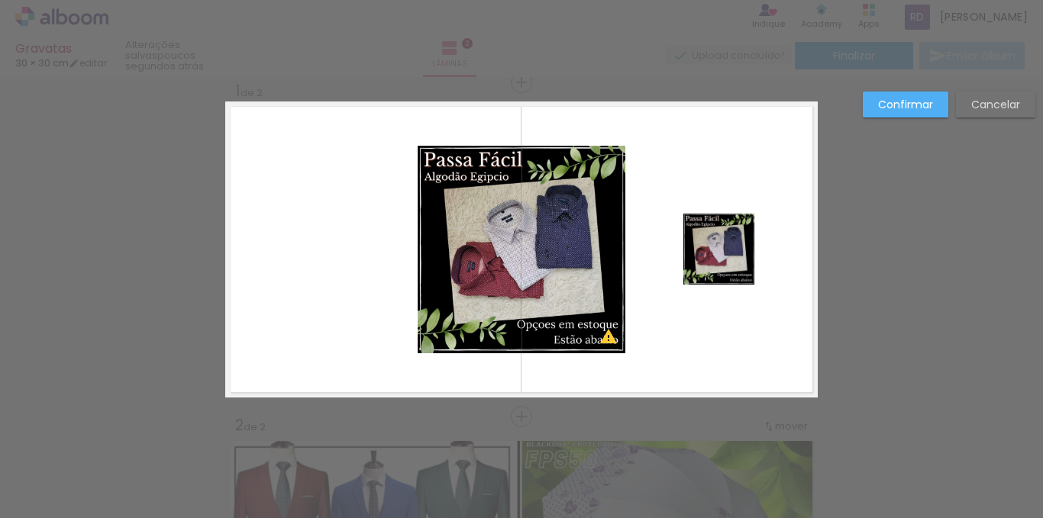
click at [667, 350] on quentale-layouter at bounding box center [521, 250] width 593 height 296
click at [972, 112] on paper-button "Cancelar" at bounding box center [995, 105] width 79 height 26
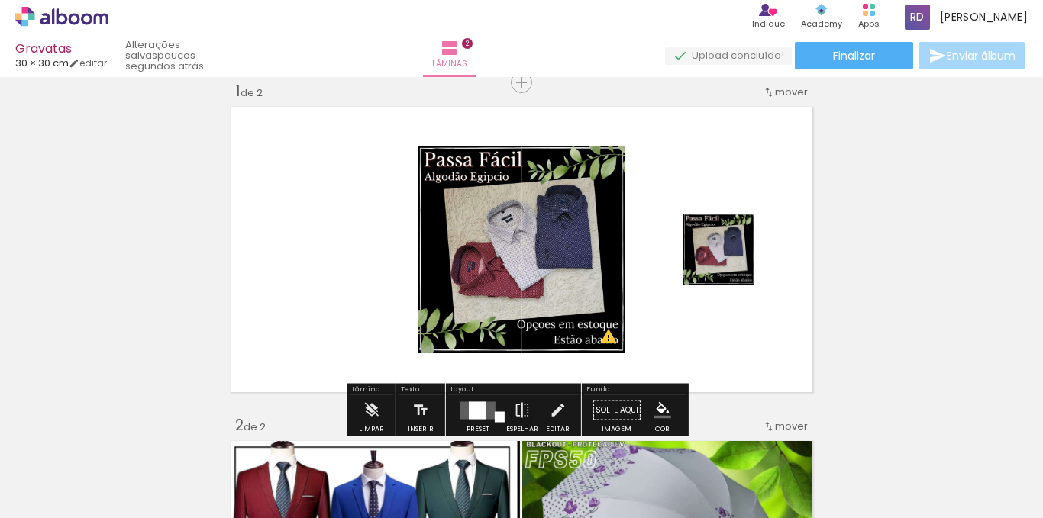
click at [479, 406] on div at bounding box center [478, 411] width 18 height 18
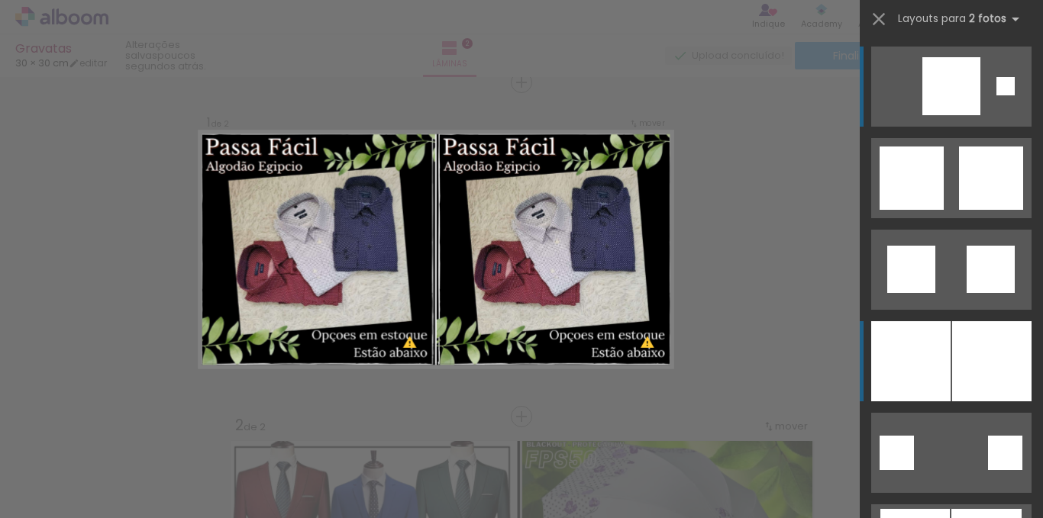
click at [916, 354] on div at bounding box center [910, 361] width 79 height 80
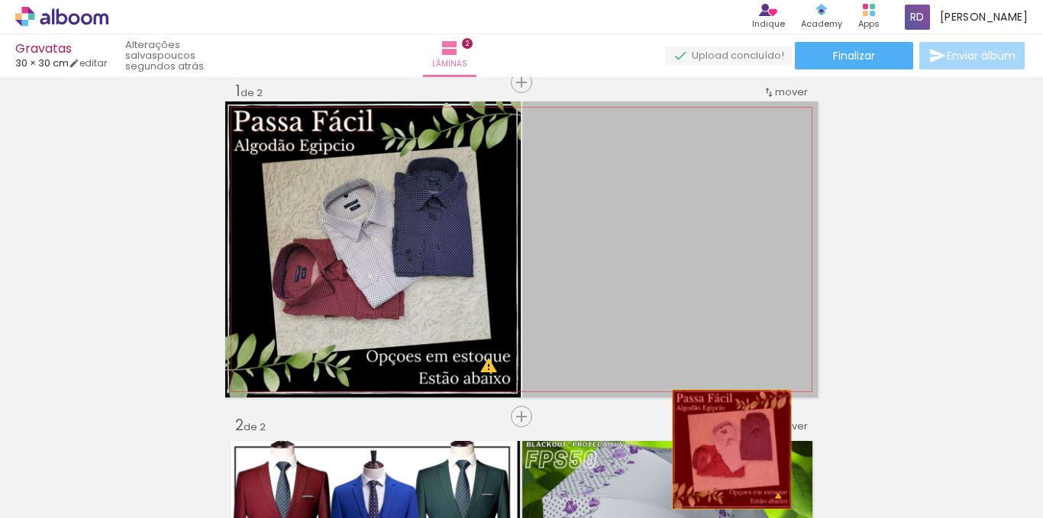
drag, startPoint x: 703, startPoint y: 273, endPoint x: 728, endPoint y: 456, distance: 184.3
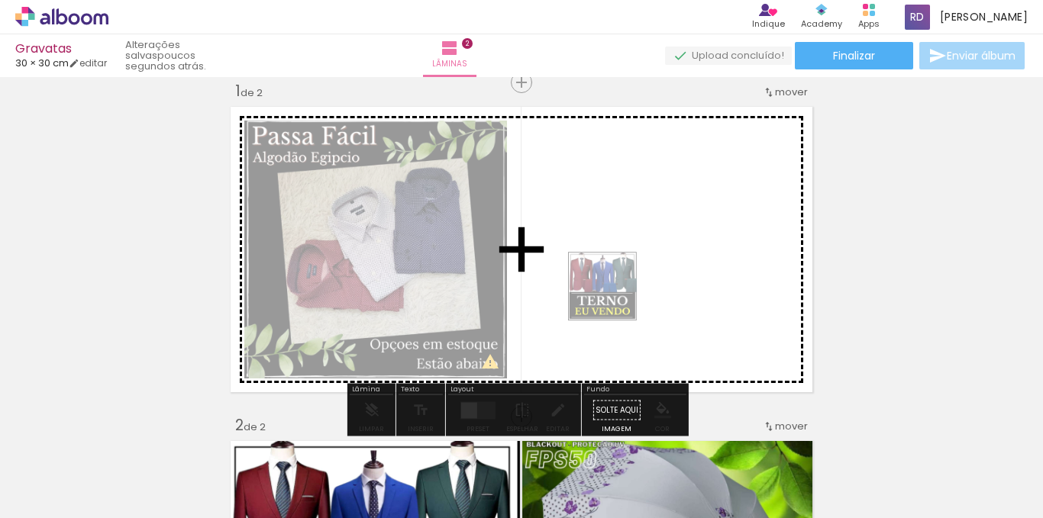
drag, startPoint x: 263, startPoint y: 479, endPoint x: 614, endPoint y: 296, distance: 396.2
click at [614, 296] on quentale-workspace at bounding box center [521, 259] width 1043 height 518
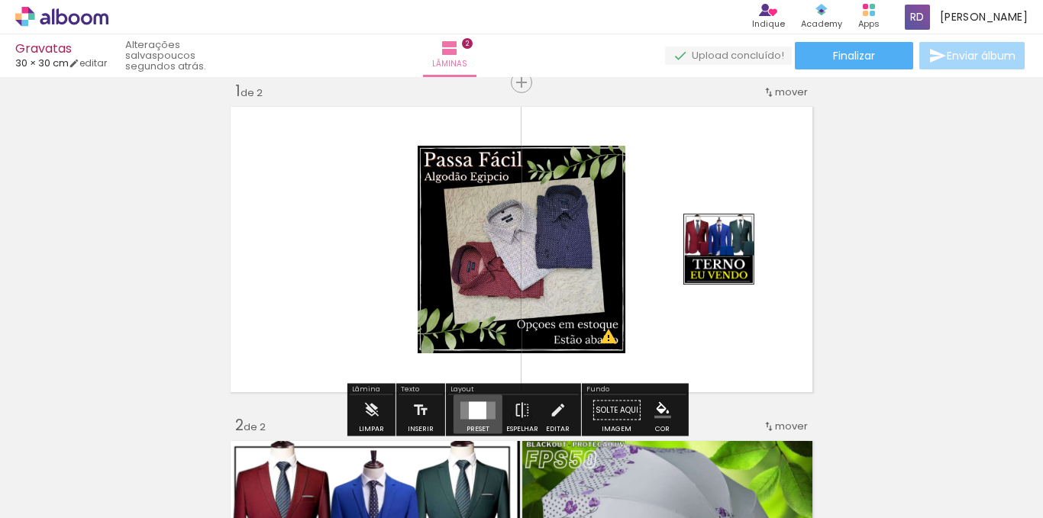
click at [470, 410] on div at bounding box center [478, 411] width 18 height 18
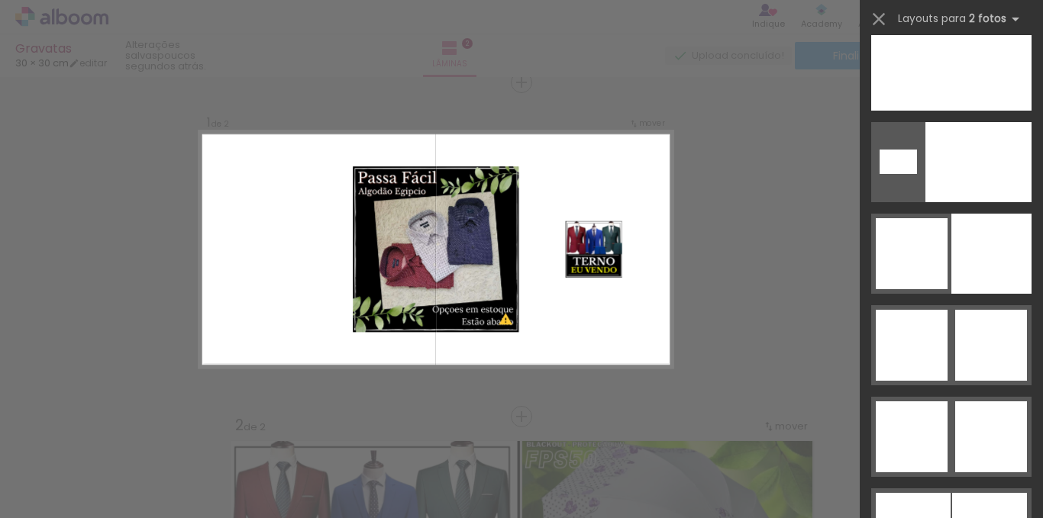
scroll to position [7318, 0]
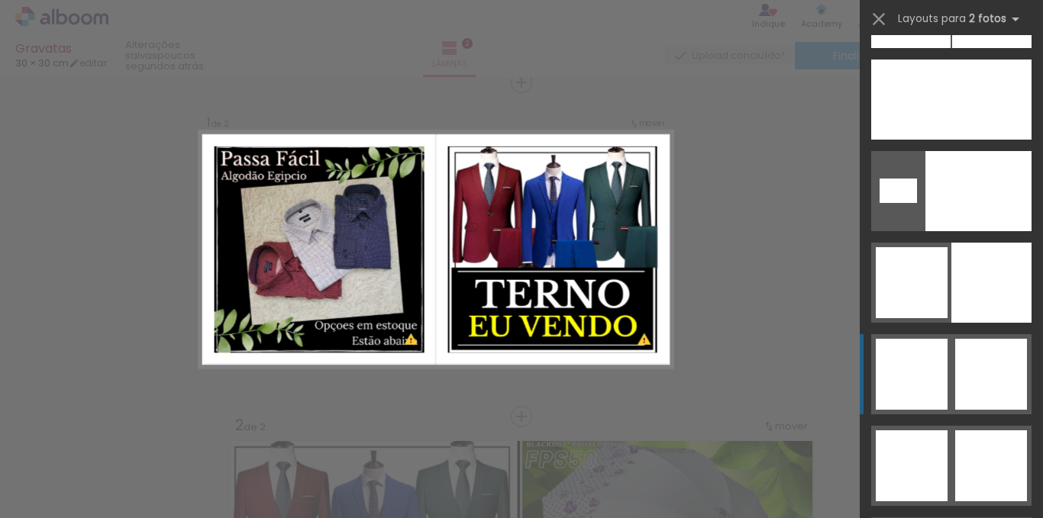
click at [974, 401] on div at bounding box center [991, 374] width 72 height 71
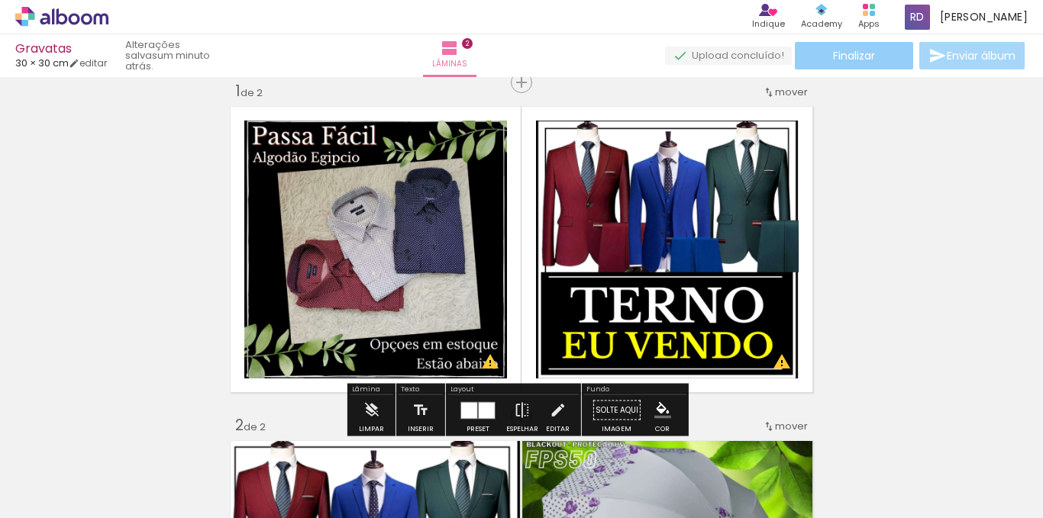
click at [883, 57] on paper-button "Finalizar" at bounding box center [854, 55] width 118 height 27
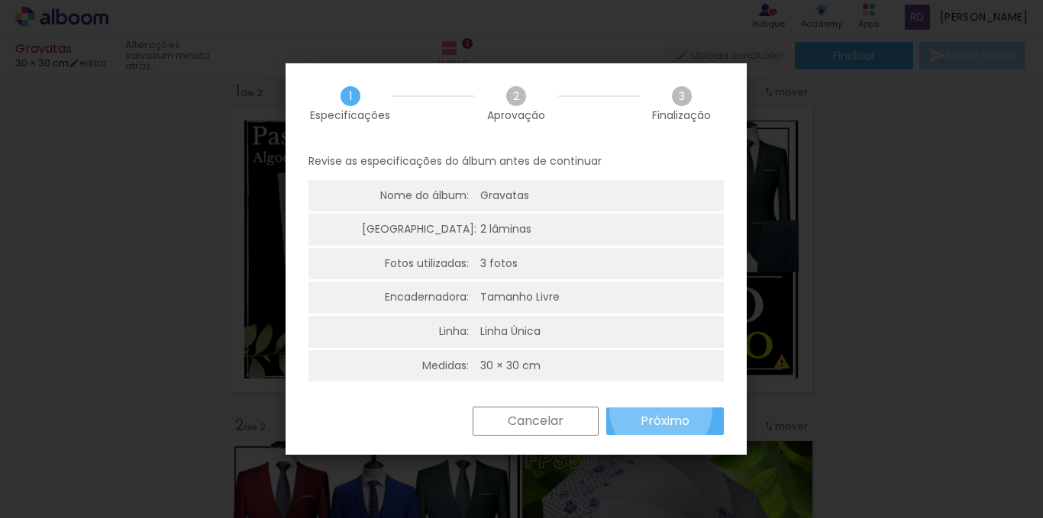
click at [661, 410] on paper-button "Próximo" at bounding box center [665, 421] width 118 height 27
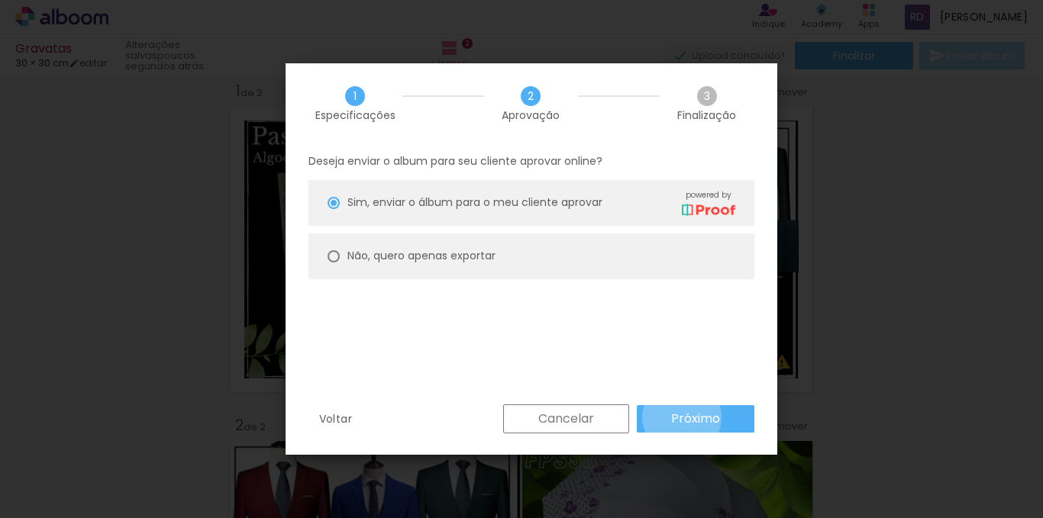
click at [0, 0] on slot "Próximo" at bounding box center [0, 0] width 0 height 0
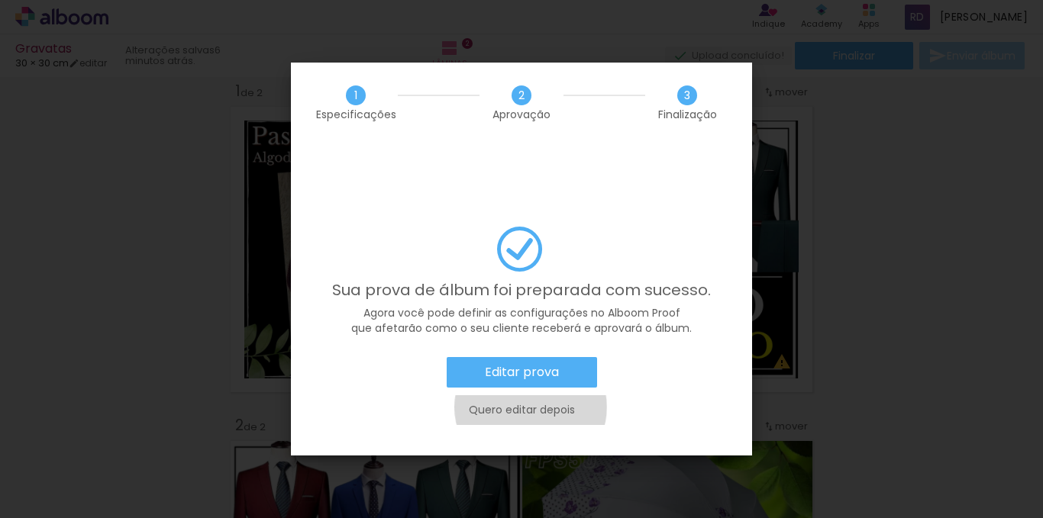
click at [0, 0] on slot "Quero editar depois" at bounding box center [0, 0] width 0 height 0
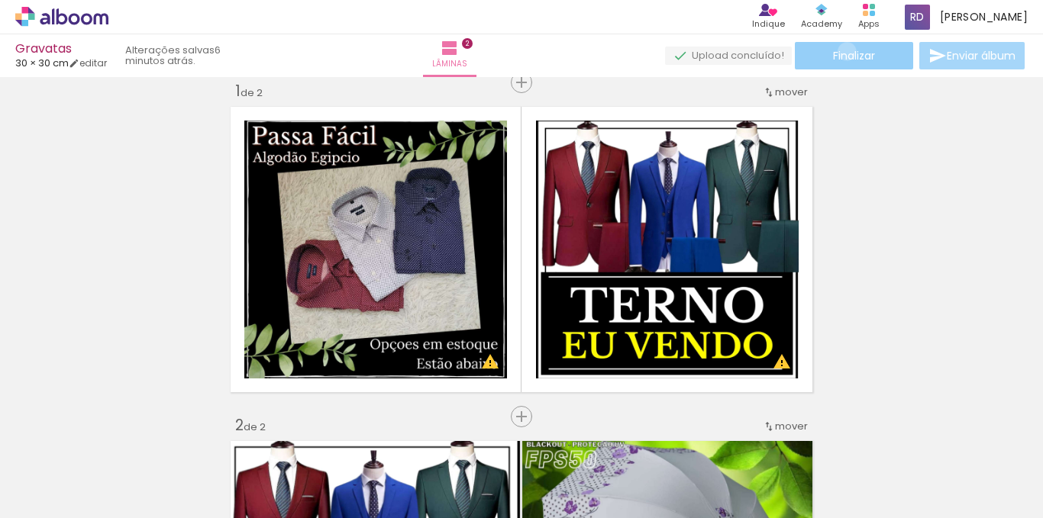
click at [841, 51] on span "Finalizar" at bounding box center [854, 55] width 42 height 11
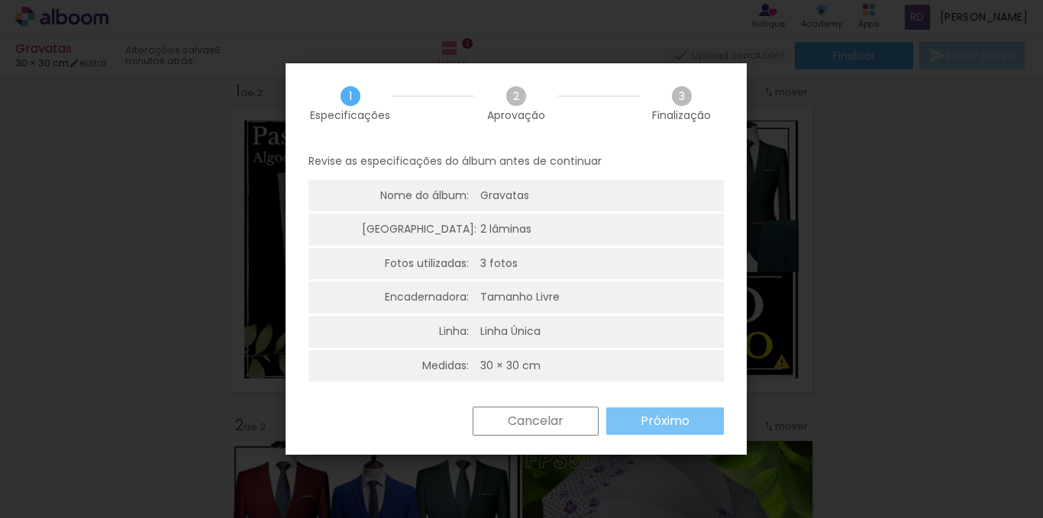
click at [0, 0] on slot "Próximo" at bounding box center [0, 0] width 0 height 0
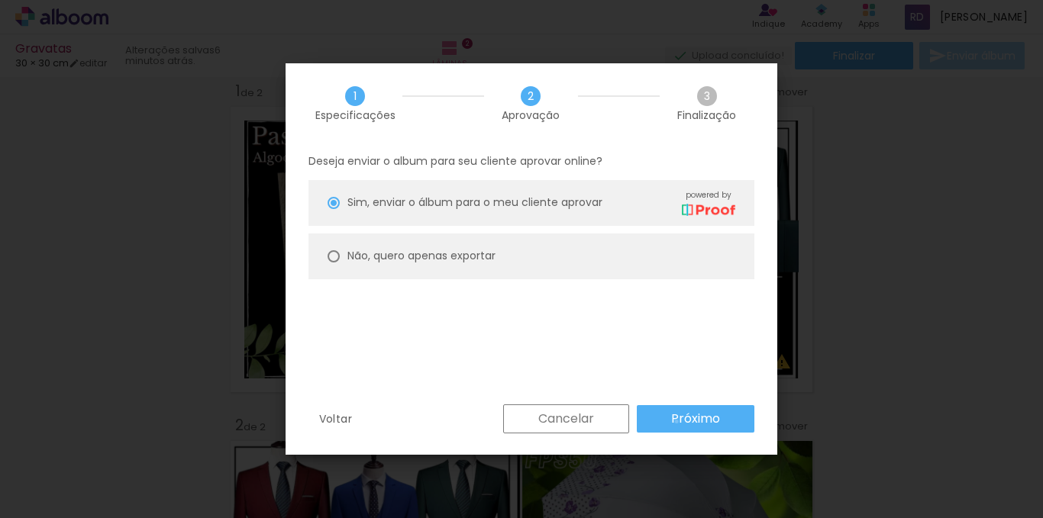
click at [0, 0] on slot "Próximo" at bounding box center [0, 0] width 0 height 0
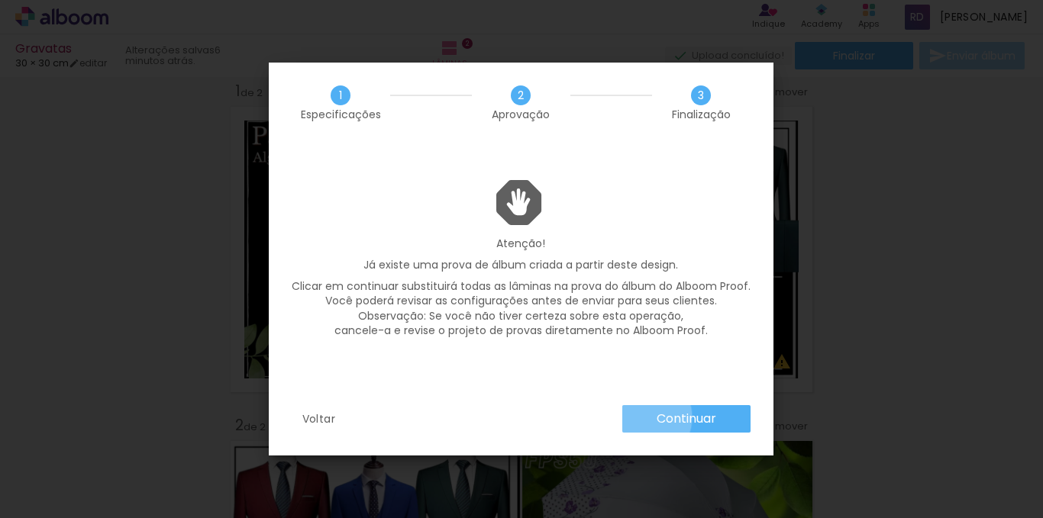
click at [644, 418] on paper-button "Continuar" at bounding box center [686, 418] width 128 height 27
